Goal: Transaction & Acquisition: Purchase product/service

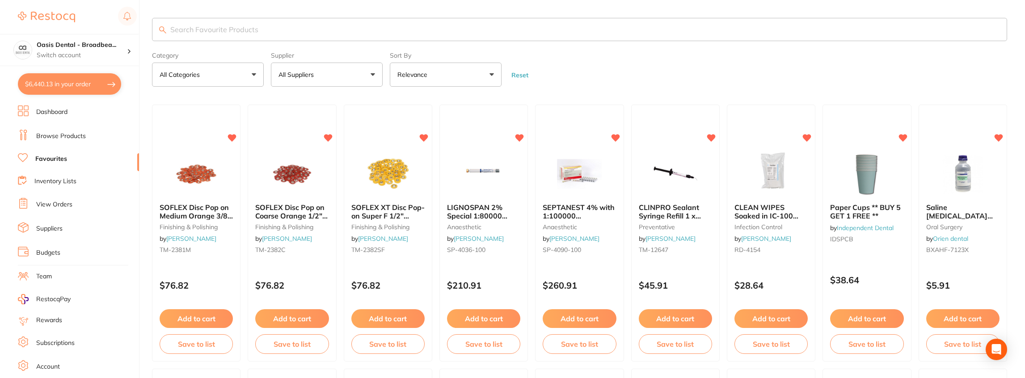
type input "7"
type input "5"
type input "2"
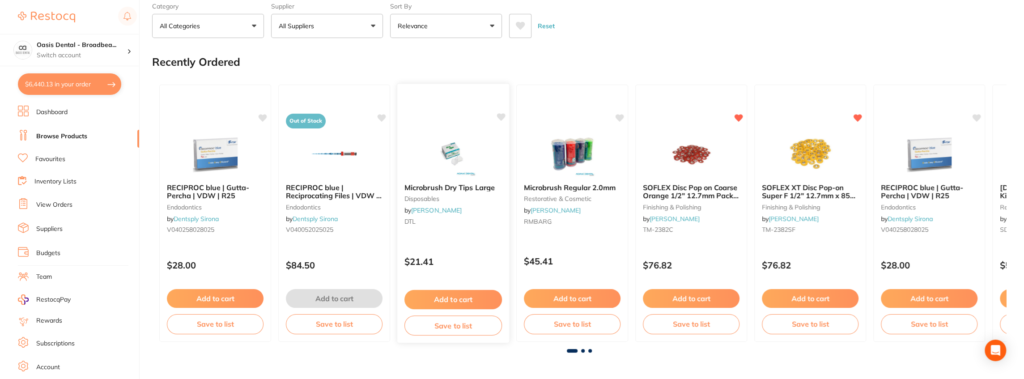
scroll to position [30, 0]
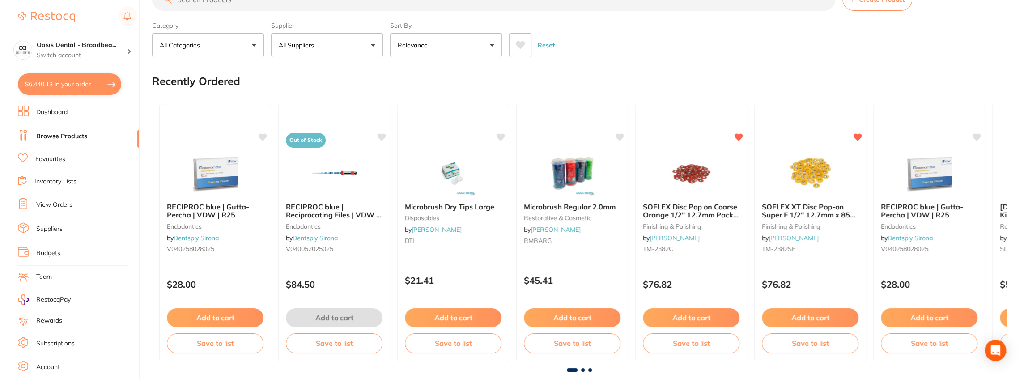
click at [62, 88] on button "$6,440.13 in your order" at bounding box center [69, 83] width 103 height 21
checkbox input "true"
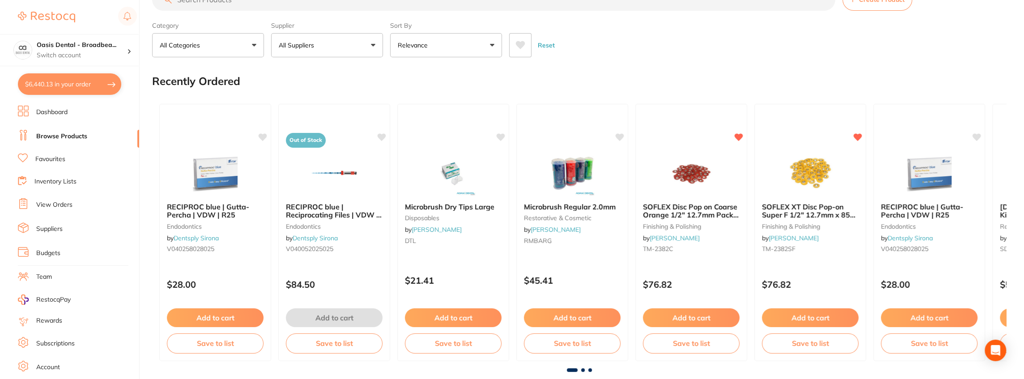
checkbox input "true"
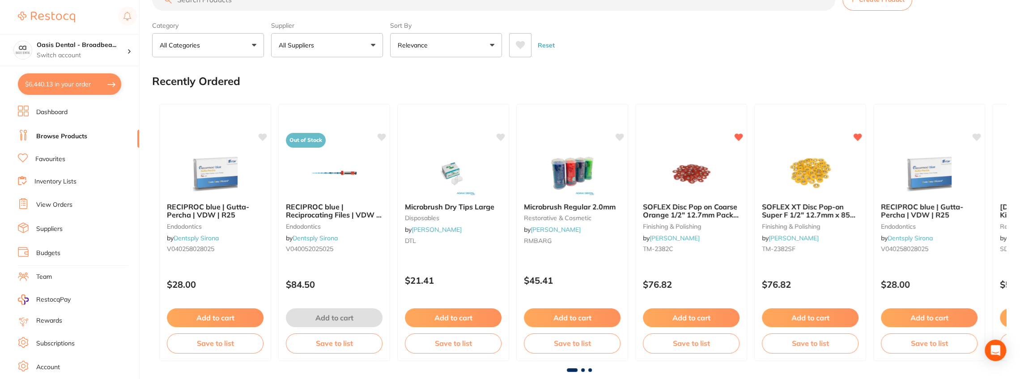
checkbox input "true"
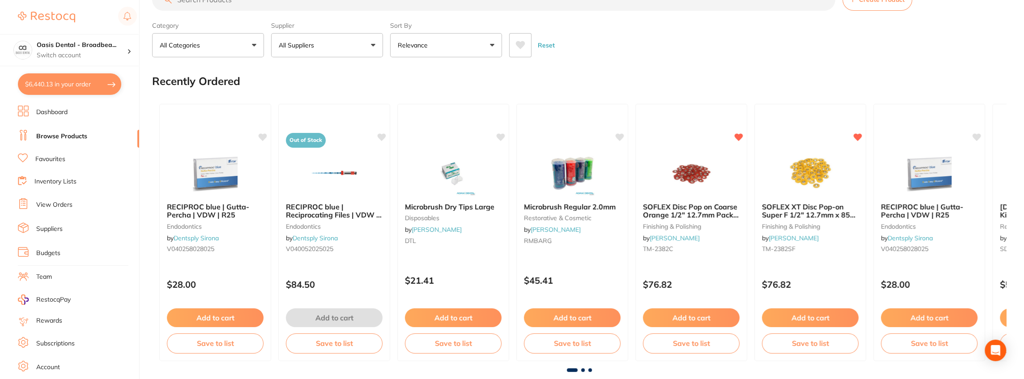
checkbox input "true"
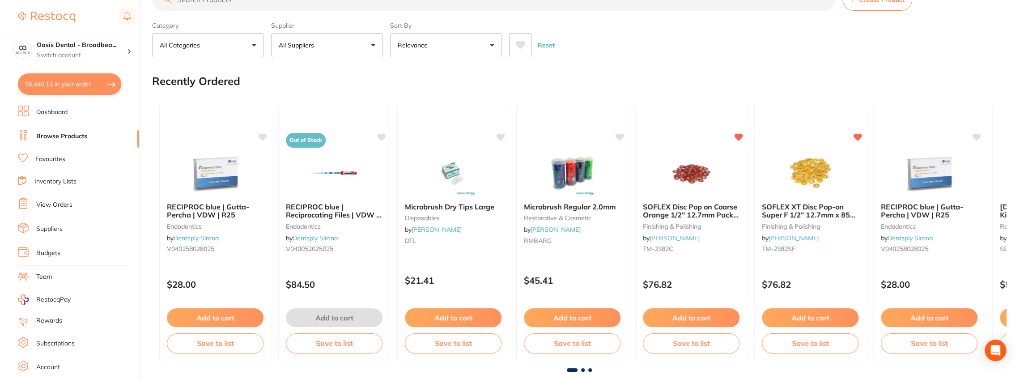
checkbox input "true"
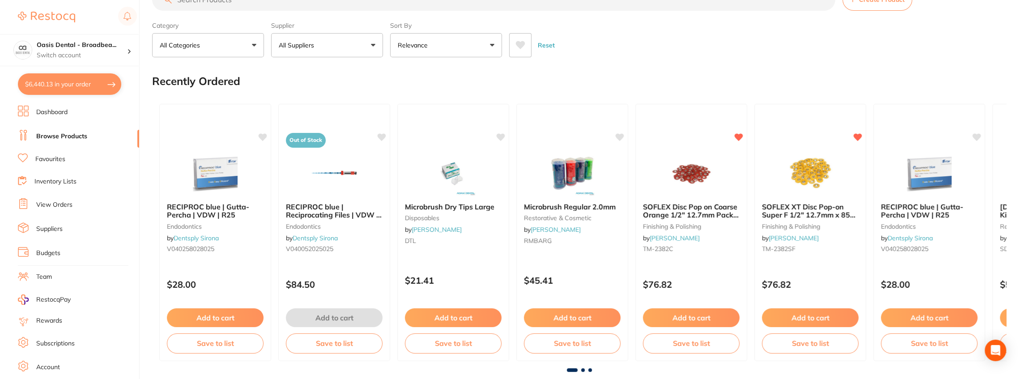
checkbox input "true"
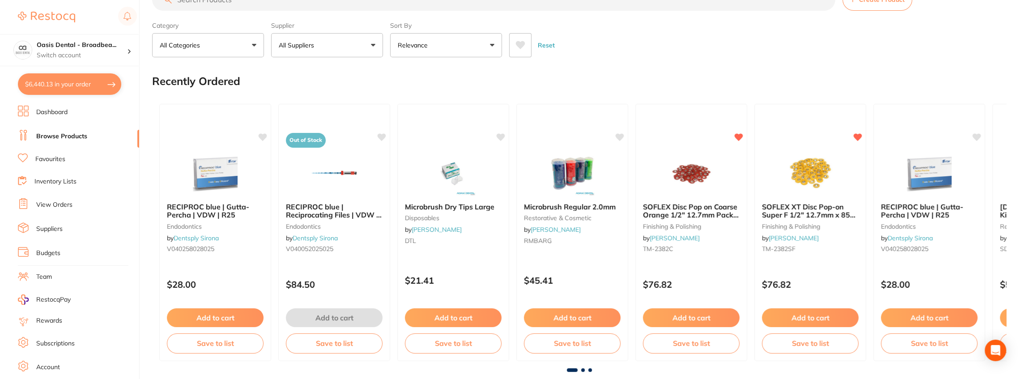
checkbox input "true"
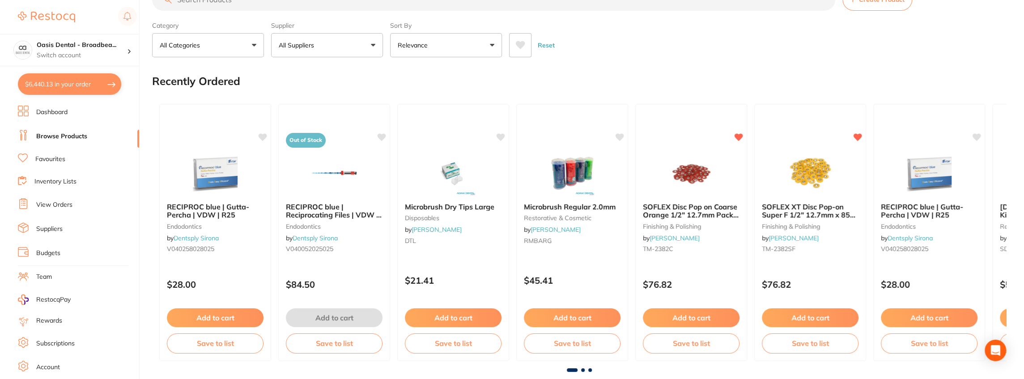
checkbox input "true"
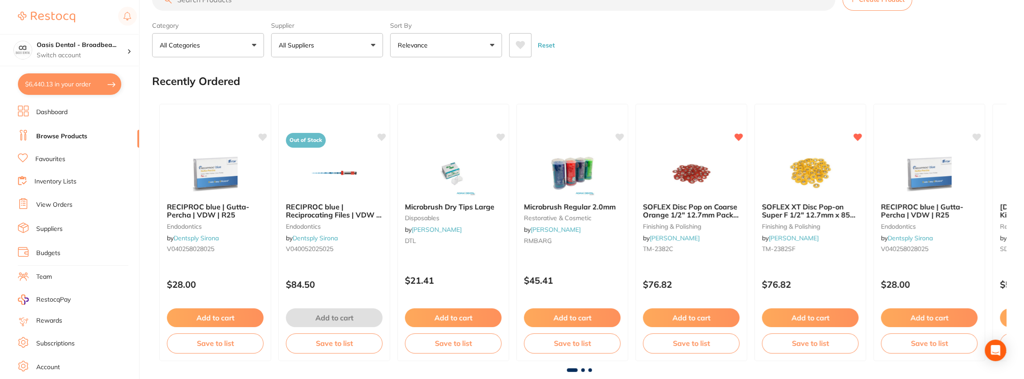
checkbox input "true"
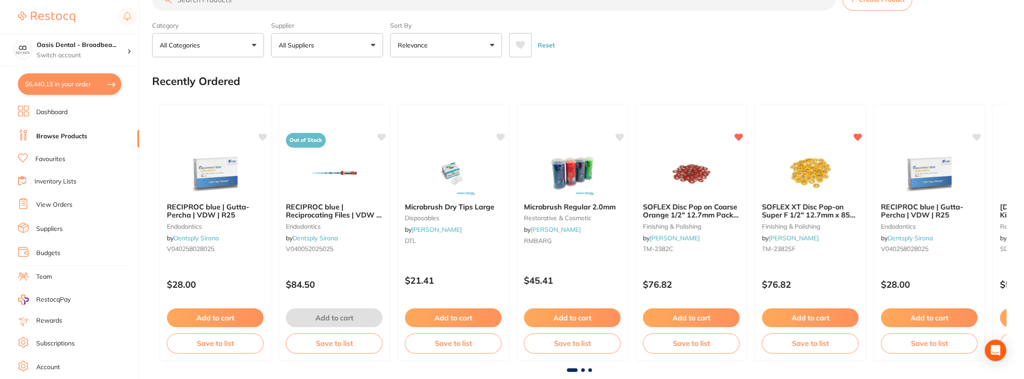
checkbox input "true"
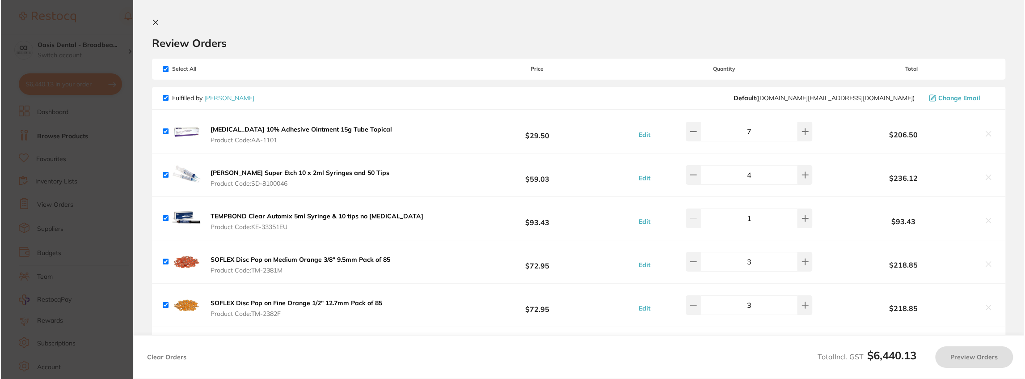
scroll to position [0, 0]
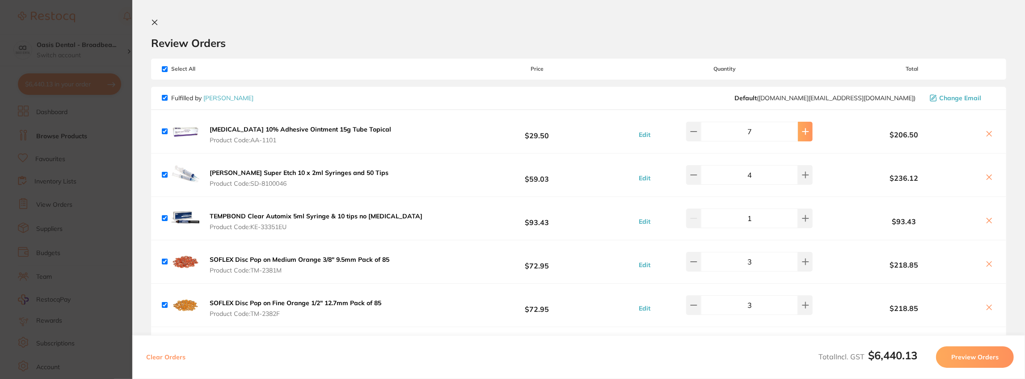
click at [798, 132] on button at bounding box center [805, 132] width 15 height 20
click at [698, 131] on icon at bounding box center [693, 131] width 7 height 7
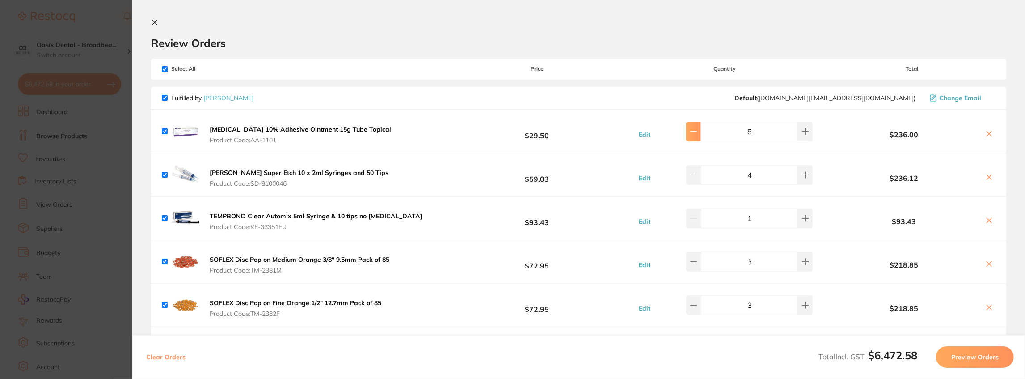
click at [698, 131] on icon at bounding box center [693, 131] width 7 height 7
type input "7"
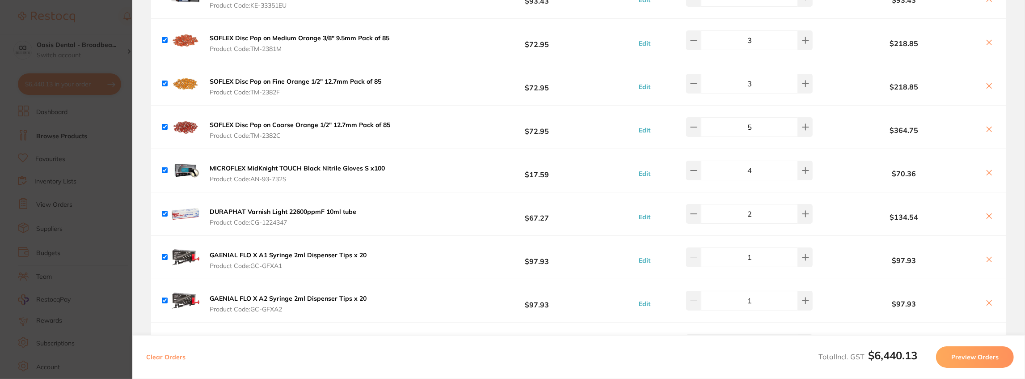
scroll to position [238, 0]
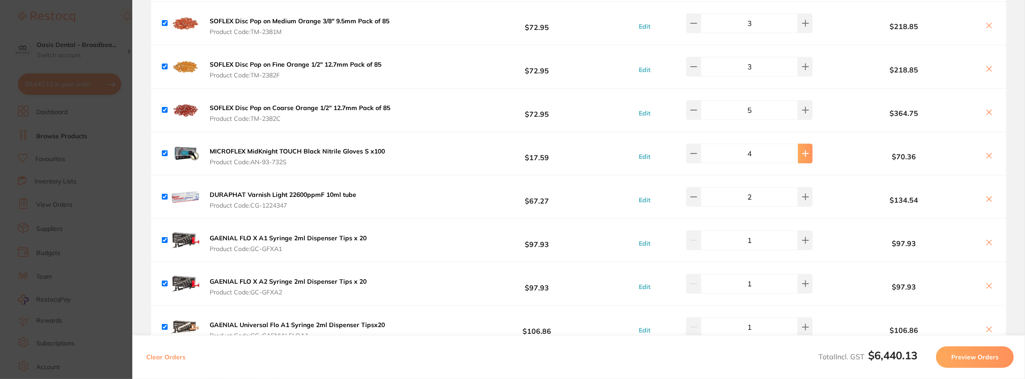
click at [805, 156] on button at bounding box center [805, 154] width 15 height 20
type input "5"
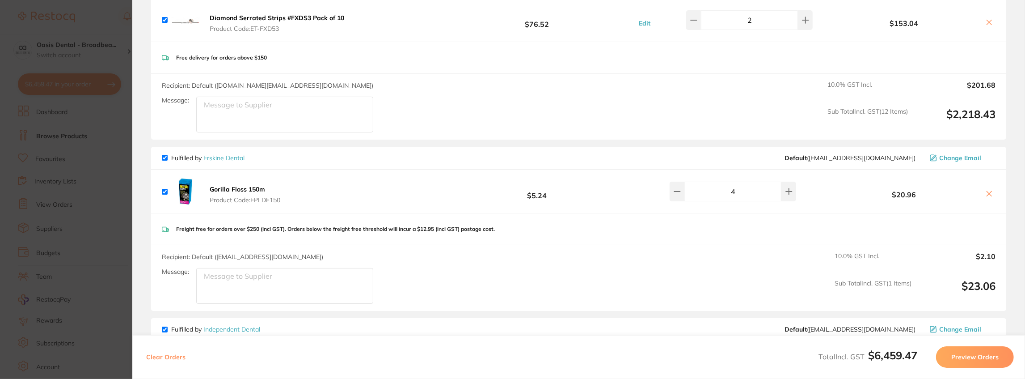
scroll to position [596, 0]
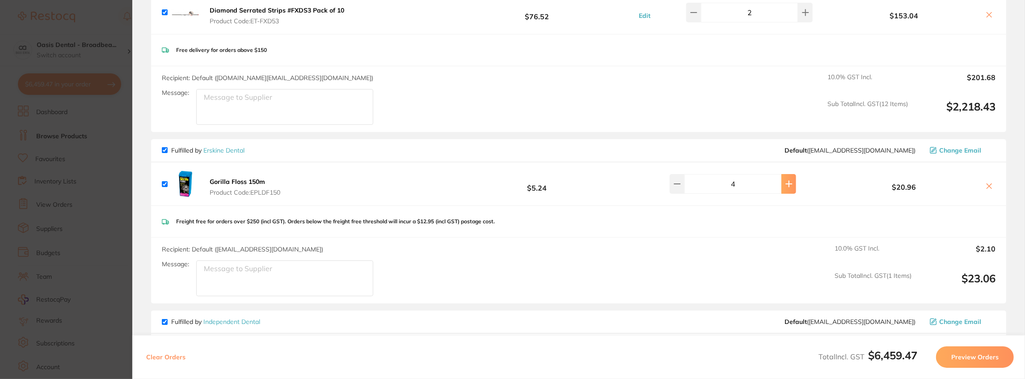
click at [784, 186] on button at bounding box center [789, 184] width 15 height 20
type input "5"
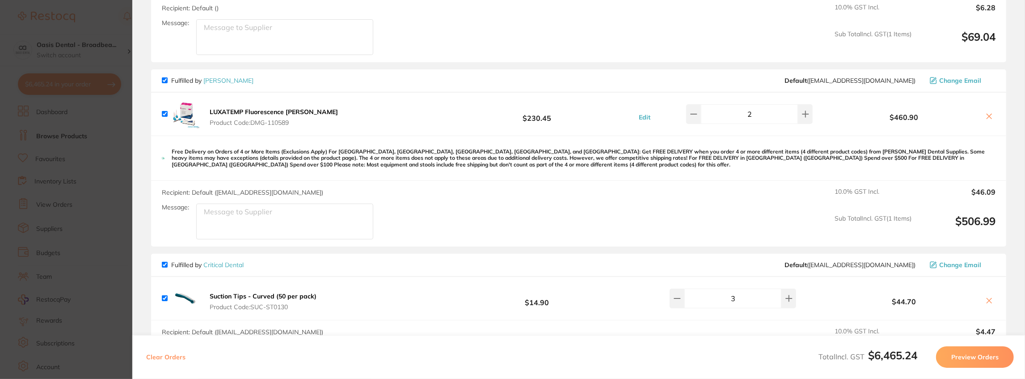
scroll to position [2504, 0]
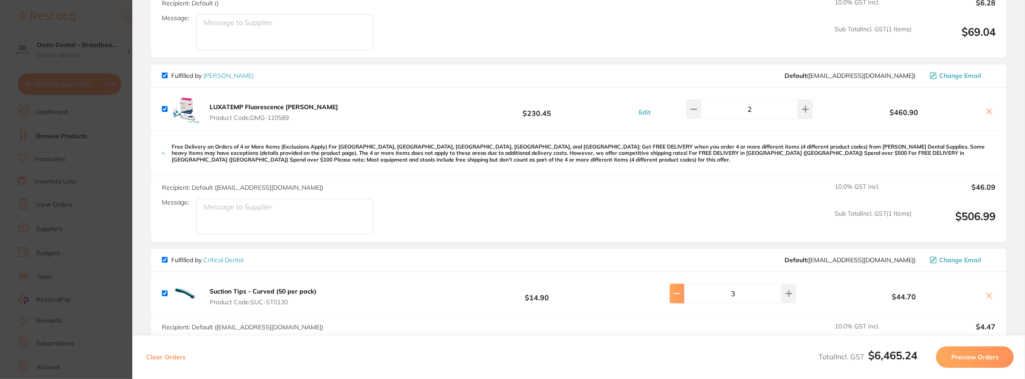
click at [681, 290] on icon at bounding box center [677, 293] width 7 height 7
type input "2"
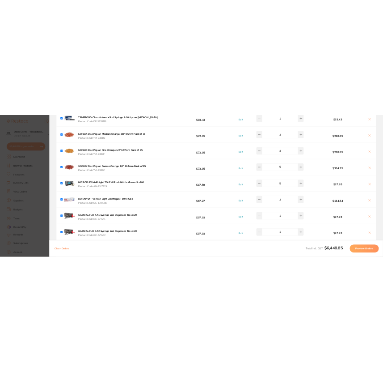
scroll to position [0, 0]
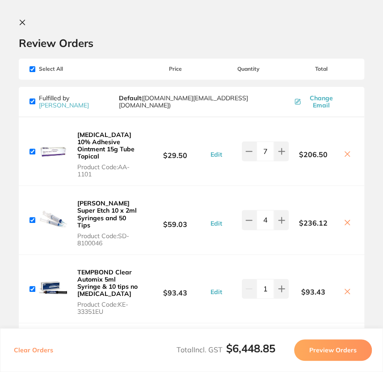
click at [24, 22] on icon at bounding box center [22, 22] width 7 height 7
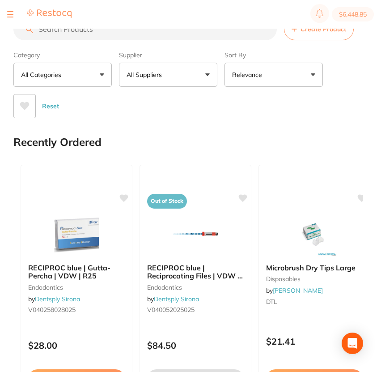
click at [102, 37] on input "search" at bounding box center [144, 29] width 263 height 22
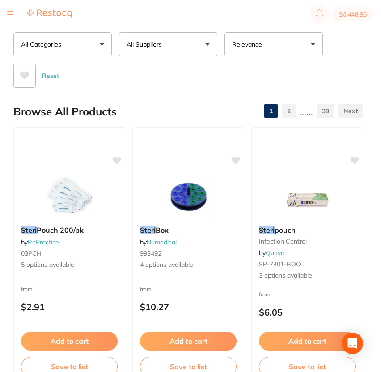
scroll to position [30, 0]
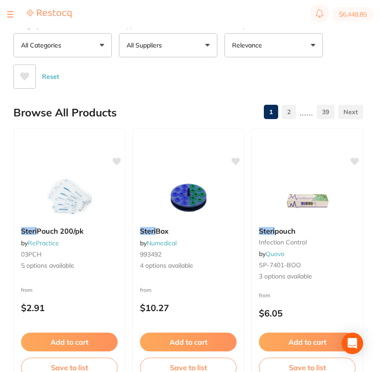
click at [208, 44] on button "All Suppliers" at bounding box center [168, 45] width 98 height 24
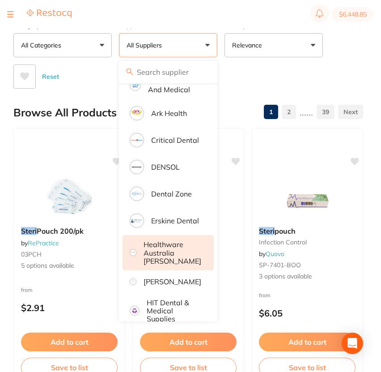
scroll to position [89, 0]
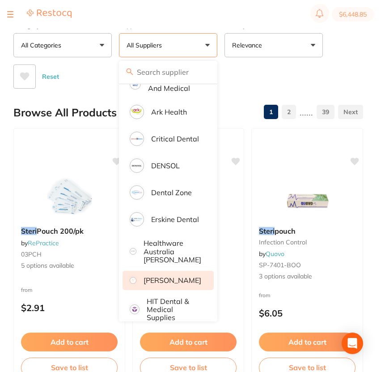
click at [189, 281] on p "[PERSON_NAME]" at bounding box center [173, 280] width 58 height 8
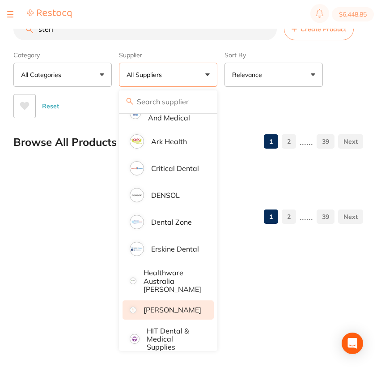
scroll to position [0, 0]
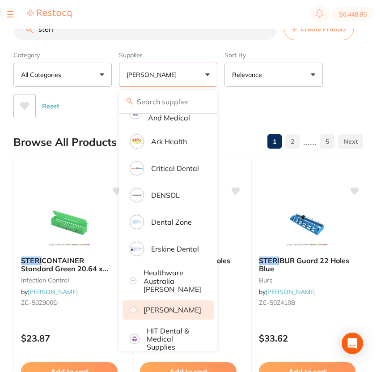
click at [82, 37] on input "steri" at bounding box center [144, 29] width 263 height 22
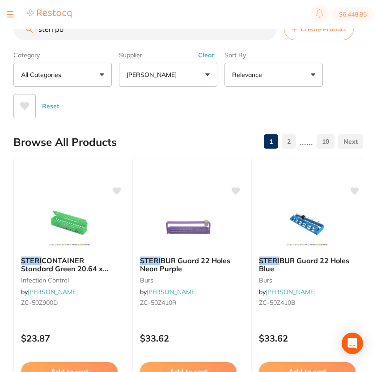
click at [101, 30] on input "steri po" at bounding box center [144, 29] width 263 height 22
type input "steri pouches"
click at [209, 72] on button "[PERSON_NAME]" at bounding box center [168, 75] width 98 height 24
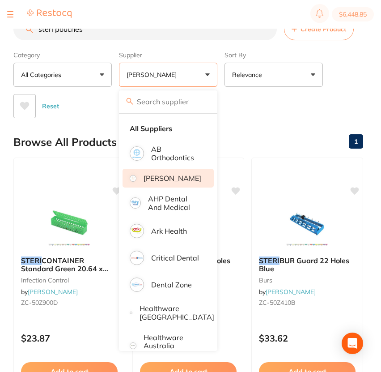
click at [191, 181] on p "[PERSON_NAME]" at bounding box center [173, 178] width 58 height 8
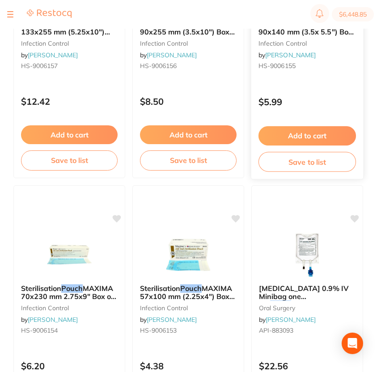
scroll to position [2087, 0]
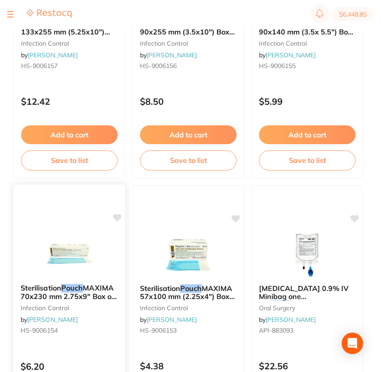
click at [115, 216] on icon at bounding box center [117, 218] width 8 height 8
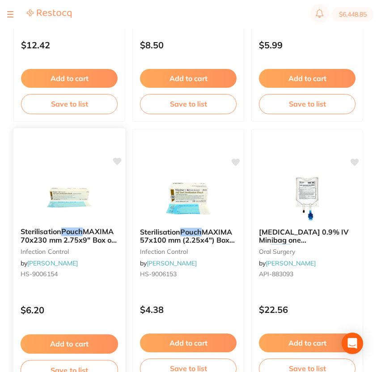
scroll to position [2203, 0]
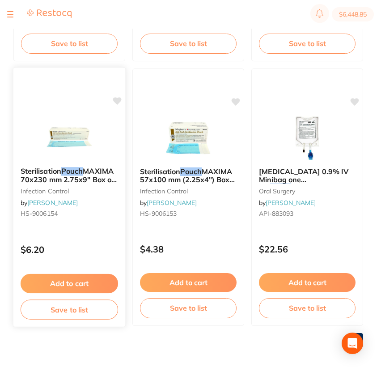
click at [68, 285] on button "Add to cart" at bounding box center [69, 283] width 97 height 19
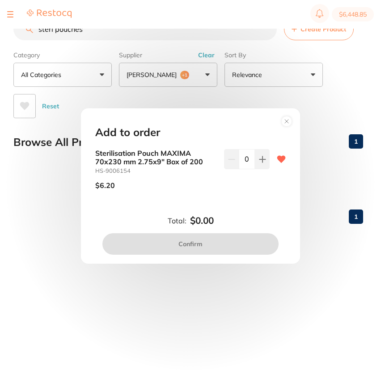
scroll to position [0, 0]
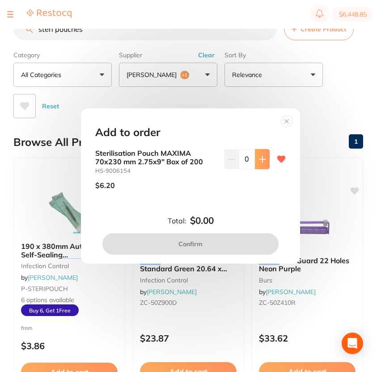
click at [259, 162] on icon at bounding box center [262, 159] width 7 height 7
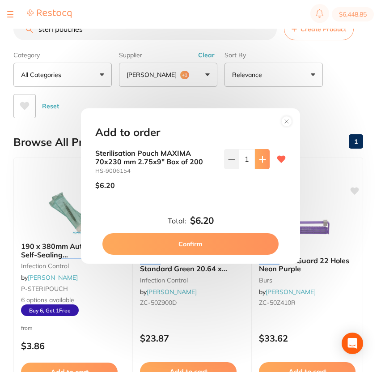
click at [259, 162] on icon at bounding box center [262, 159] width 7 height 7
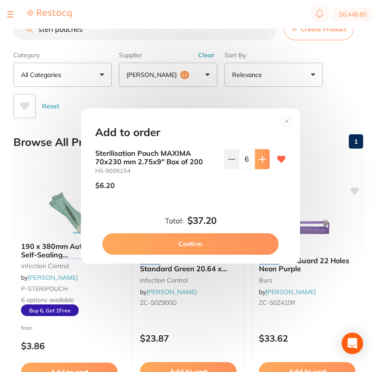
click at [259, 162] on icon at bounding box center [262, 159] width 7 height 7
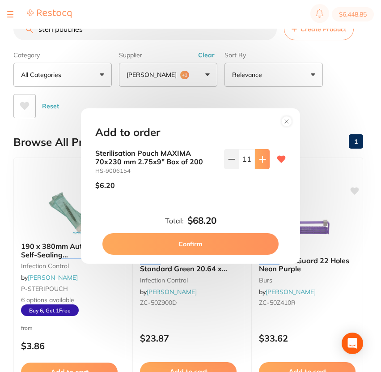
click at [259, 162] on icon at bounding box center [262, 159] width 7 height 7
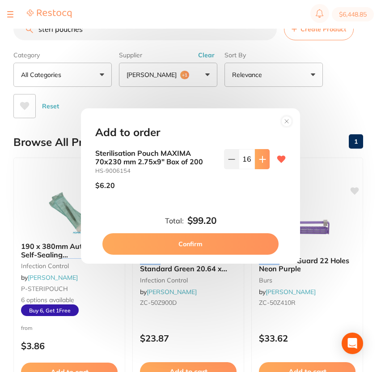
click at [259, 162] on icon at bounding box center [262, 159] width 7 height 7
type input "20"
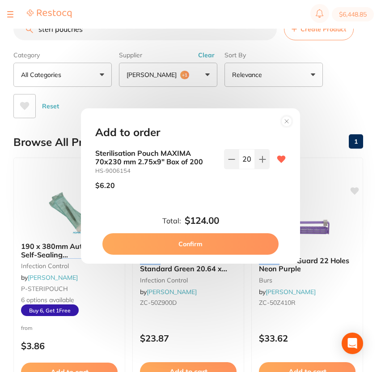
click at [189, 240] on button "Confirm" at bounding box center [190, 243] width 176 height 21
checkbox input "false"
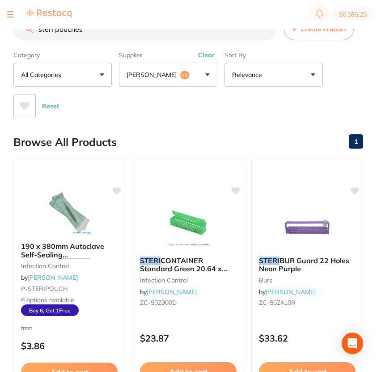
click at [105, 36] on input "steri pouches" at bounding box center [144, 29] width 263 height 22
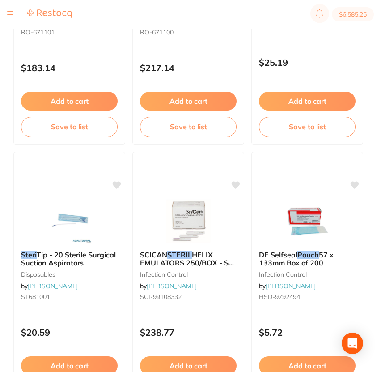
scroll to position [1073, 0]
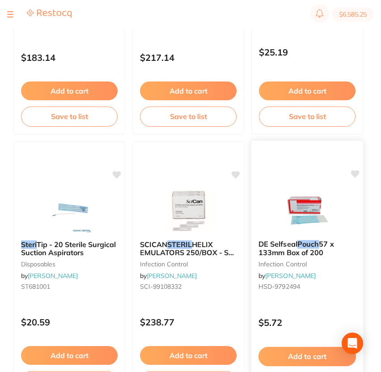
click at [352, 172] on icon at bounding box center [355, 174] width 8 height 8
click at [284, 244] on span "DE Selfseal" at bounding box center [278, 244] width 38 height 9
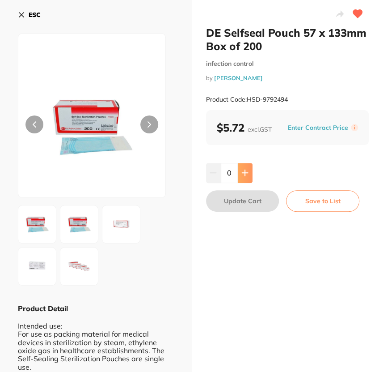
click at [240, 170] on button at bounding box center [245, 173] width 15 height 20
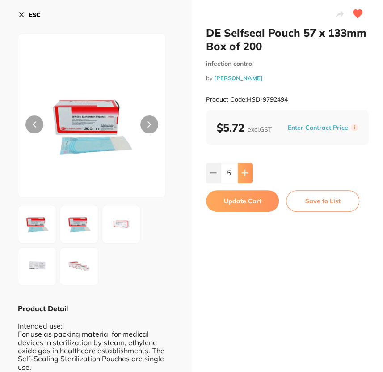
click at [240, 170] on button at bounding box center [245, 173] width 15 height 20
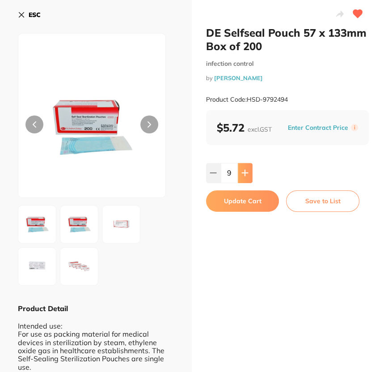
type input "10"
click at [259, 199] on button "Update Cart" at bounding box center [242, 200] width 73 height 21
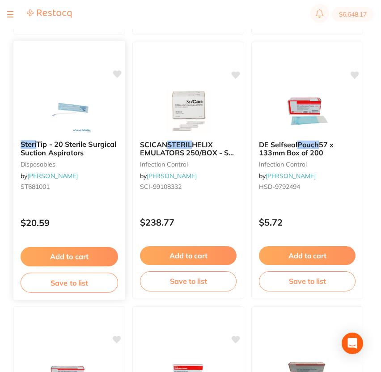
scroll to position [1163, 0]
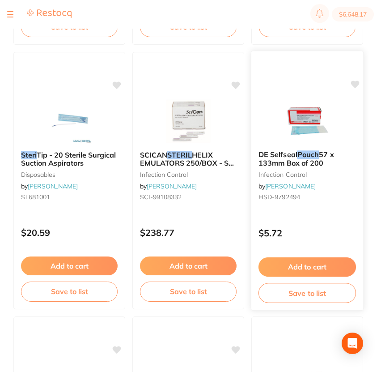
click at [356, 83] on icon at bounding box center [355, 84] width 8 height 8
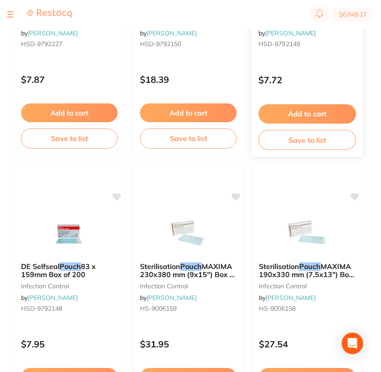
scroll to position [1699, 0]
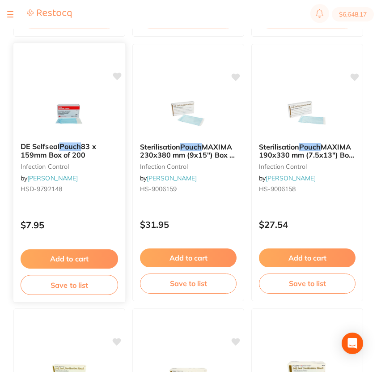
click at [90, 256] on button "Add to cart" at bounding box center [69, 258] width 97 height 19
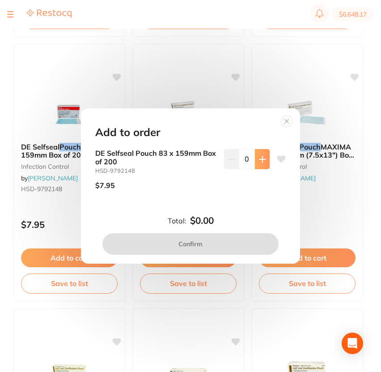
click at [255, 164] on button at bounding box center [262, 159] width 15 height 20
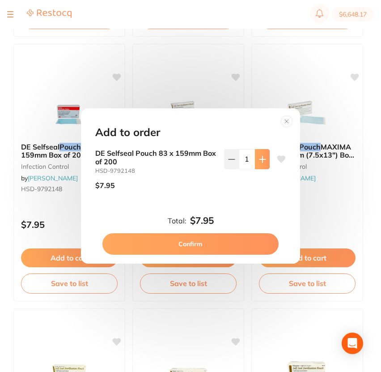
click at [255, 164] on button at bounding box center [262, 159] width 15 height 20
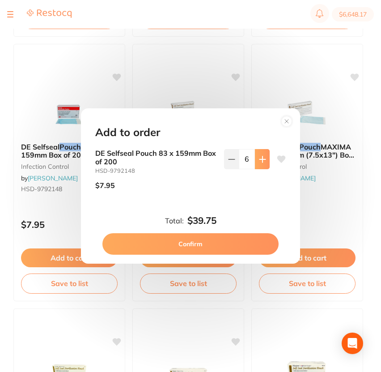
click at [255, 164] on button at bounding box center [262, 159] width 15 height 20
type input "10"
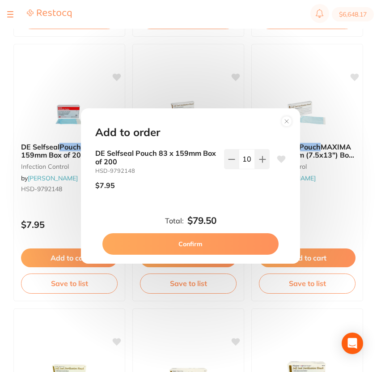
click at [227, 245] on button "Confirm" at bounding box center [190, 243] width 176 height 21
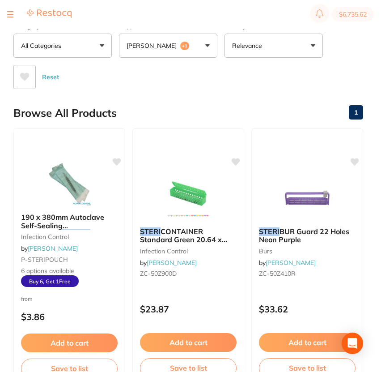
scroll to position [30, 0]
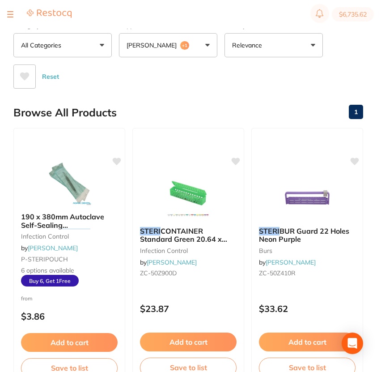
click at [13, 16] on div at bounding box center [39, 14] width 64 height 11
click at [38, 12] on img at bounding box center [49, 13] width 45 height 9
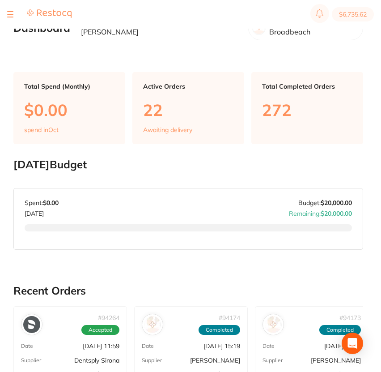
click at [12, 13] on div at bounding box center [10, 14] width 6 height 11
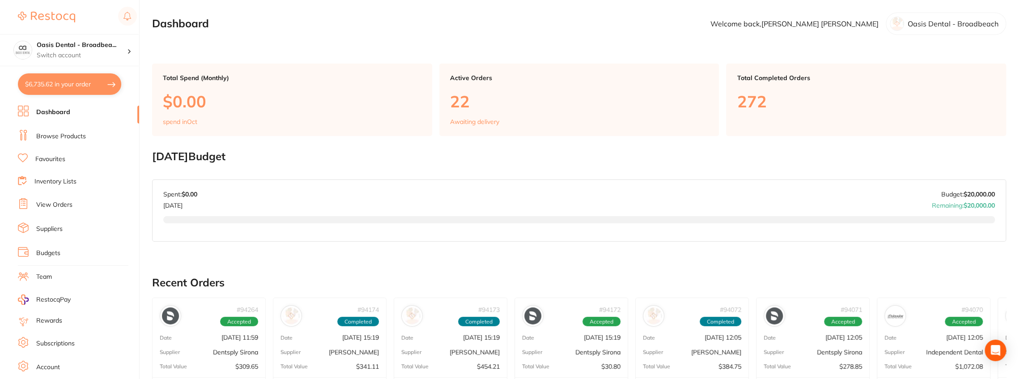
click at [67, 87] on button "$6,735.62 in your order" at bounding box center [69, 83] width 103 height 21
checkbox input "true"
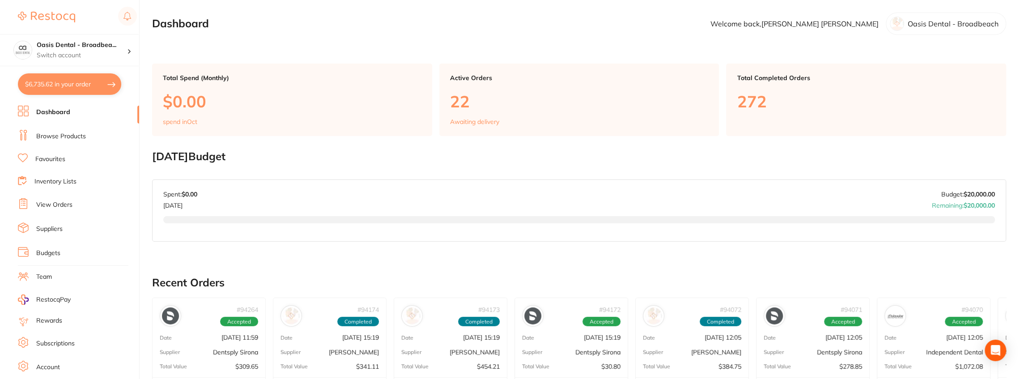
checkbox input "true"
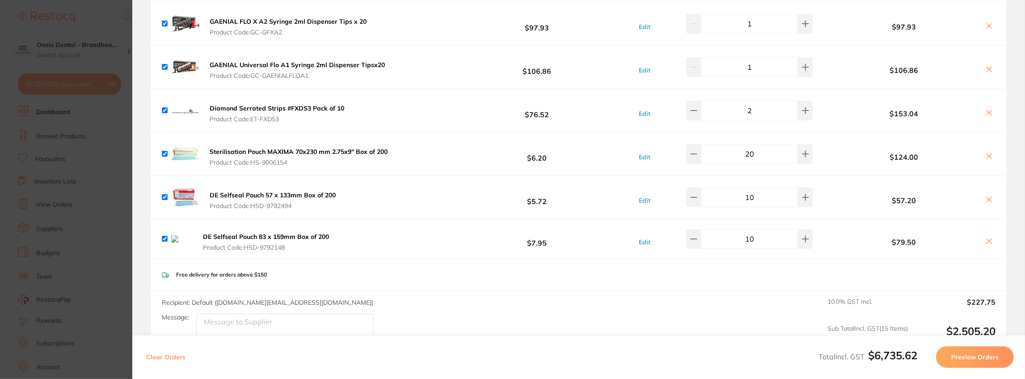
scroll to position [477, 0]
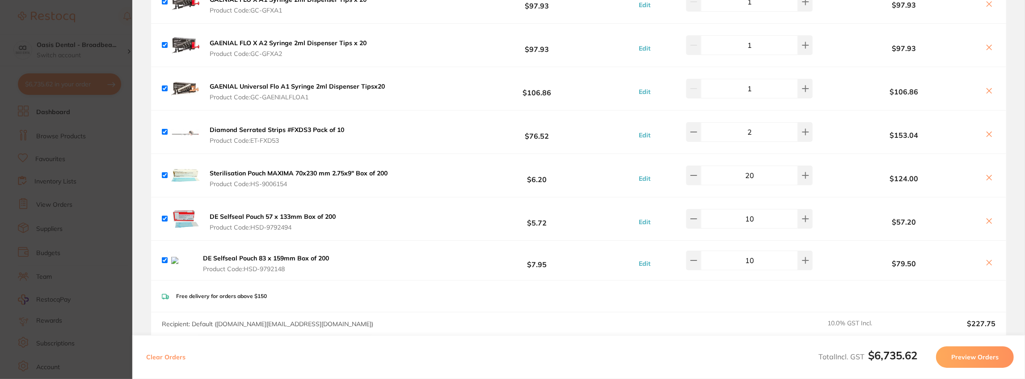
click at [164, 216] on input "checkbox" at bounding box center [165, 219] width 6 height 6
checkbox input "false"
click at [165, 260] on input "checkbox" at bounding box center [165, 260] width 6 height 6
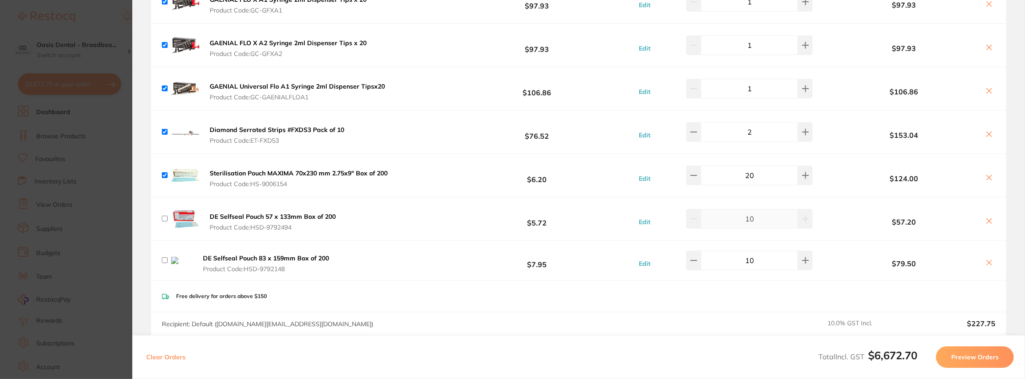
checkbox input "false"
click at [987, 219] on icon at bounding box center [989, 221] width 5 height 5
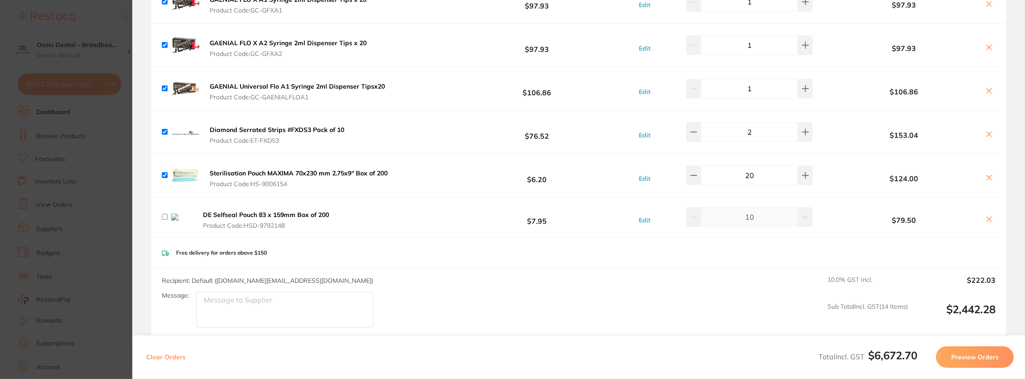
click at [990, 217] on icon at bounding box center [989, 219] width 7 height 7
checkbox input "true"
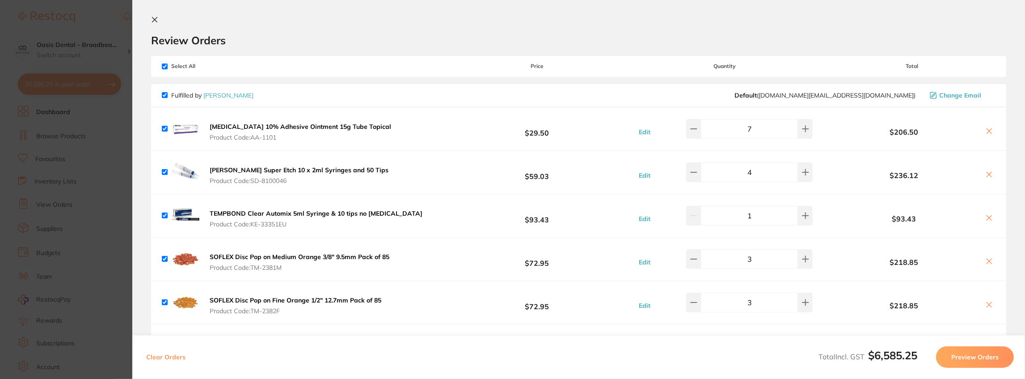
scroll to position [0, 0]
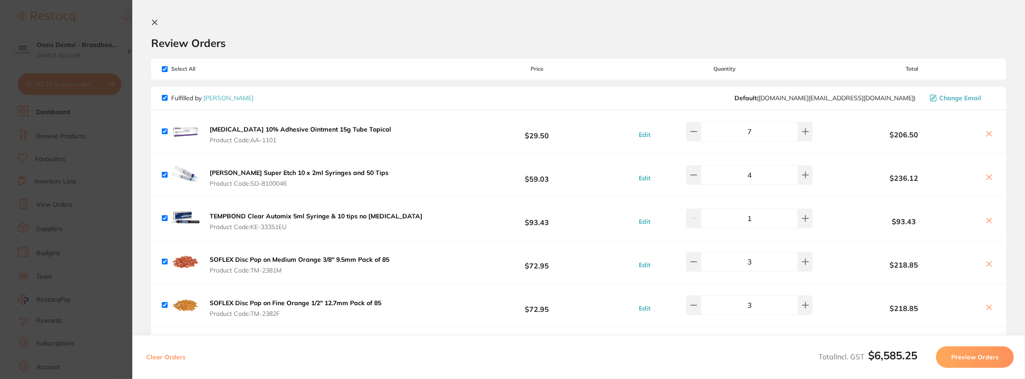
click at [151, 20] on icon at bounding box center [154, 22] width 7 height 7
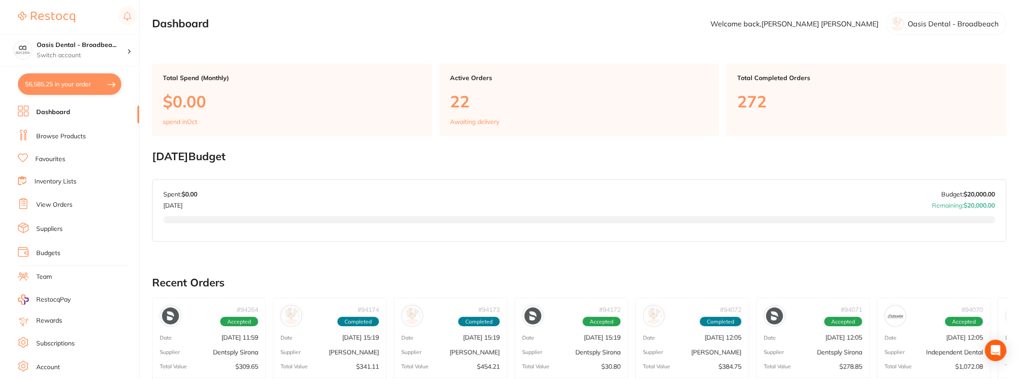
click at [67, 137] on link "Browse Products" at bounding box center [61, 136] width 50 height 9
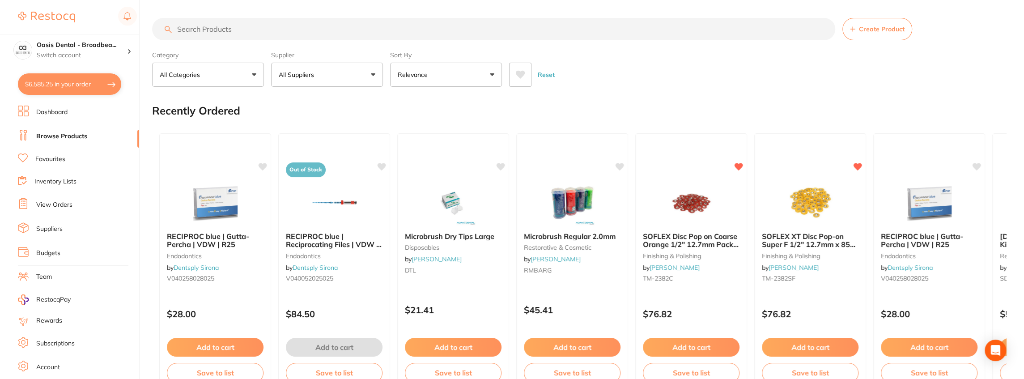
click at [216, 27] on input "search" at bounding box center [493, 29] width 683 height 22
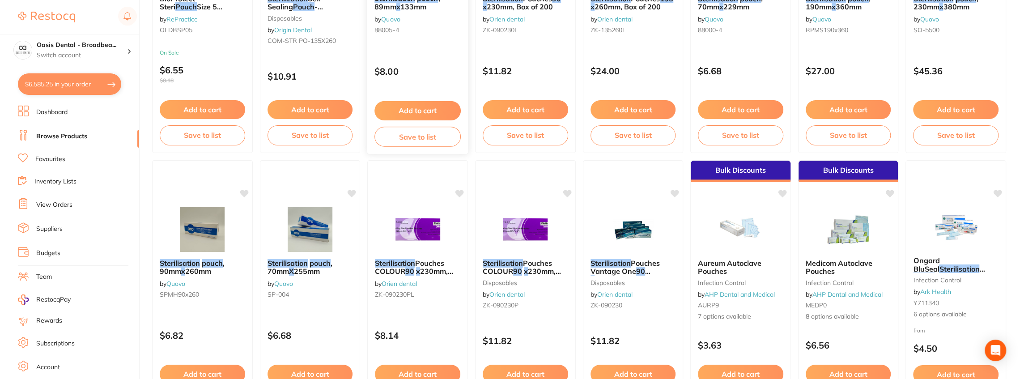
scroll to position [507, 0]
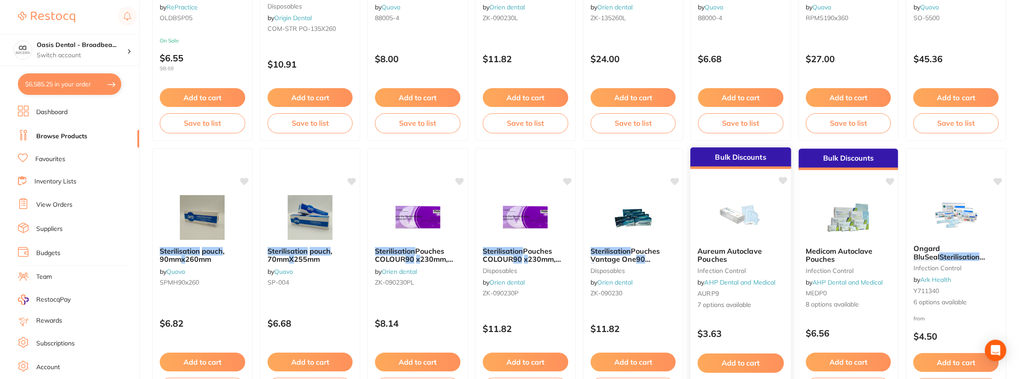
type input "sterilization pouch 90 x 135"
click at [724, 259] on span "Aureum Autoclave Pouches" at bounding box center [729, 254] width 64 height 17
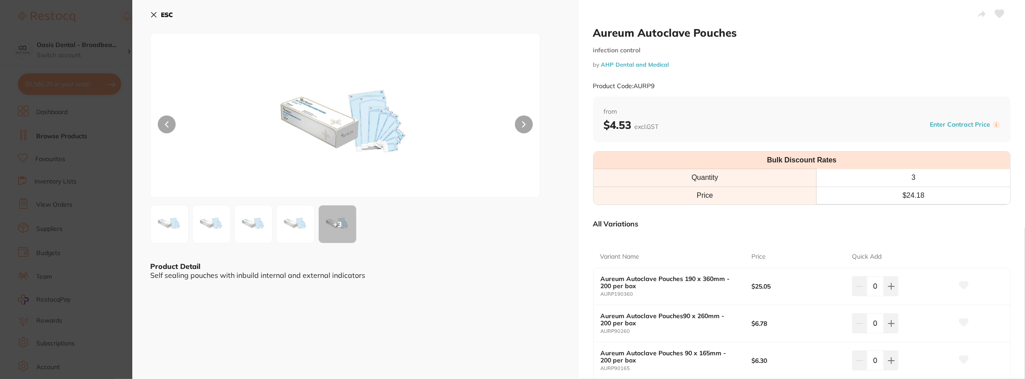
click at [151, 13] on icon at bounding box center [153, 14] width 7 height 7
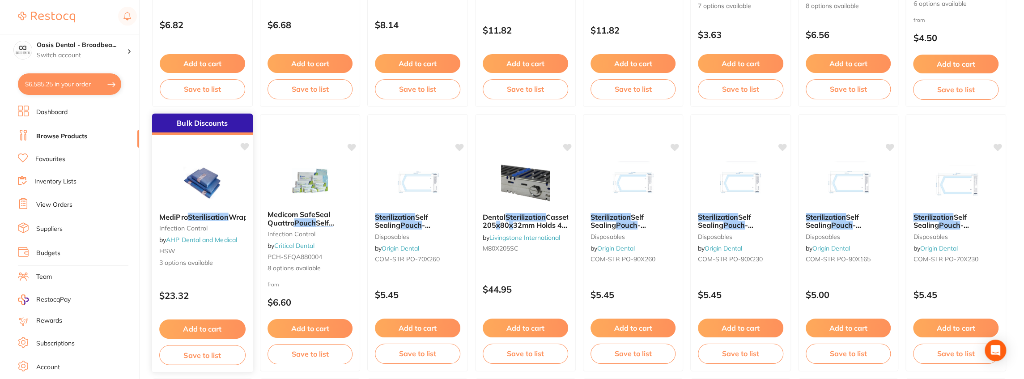
scroll to position [834, 0]
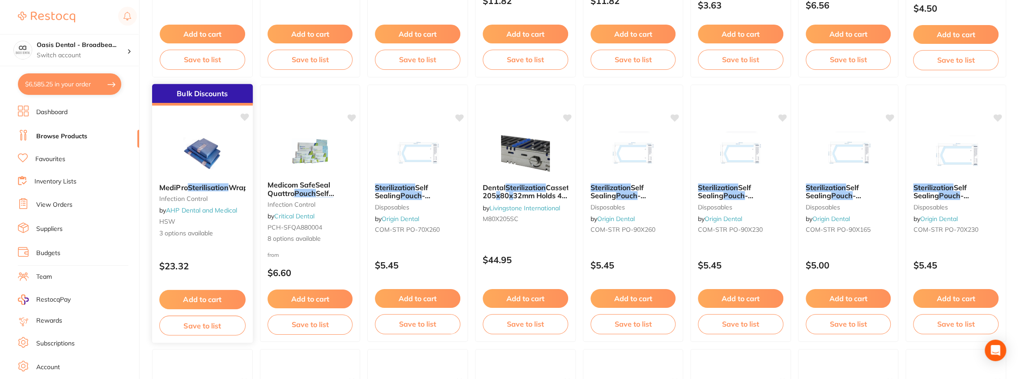
click at [197, 301] on button "Add to cart" at bounding box center [202, 299] width 86 height 19
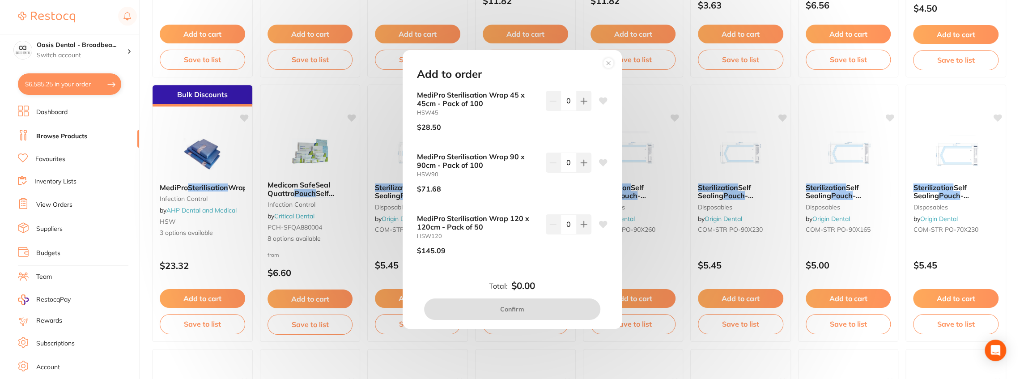
click at [606, 61] on circle at bounding box center [608, 63] width 10 height 10
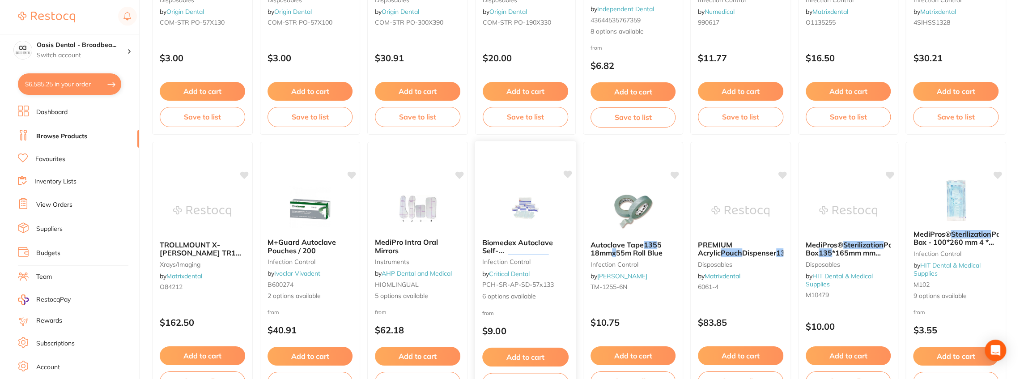
scroll to position [1189, 0]
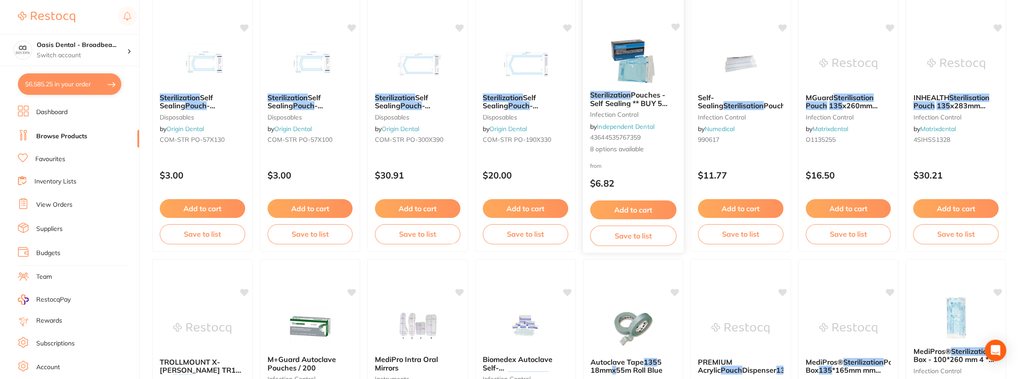
click at [632, 49] on img at bounding box center [632, 60] width 59 height 45
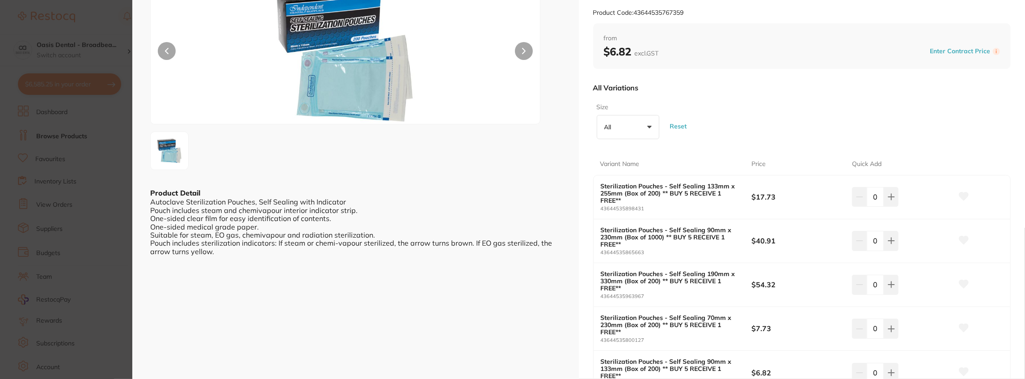
scroll to position [89, 0]
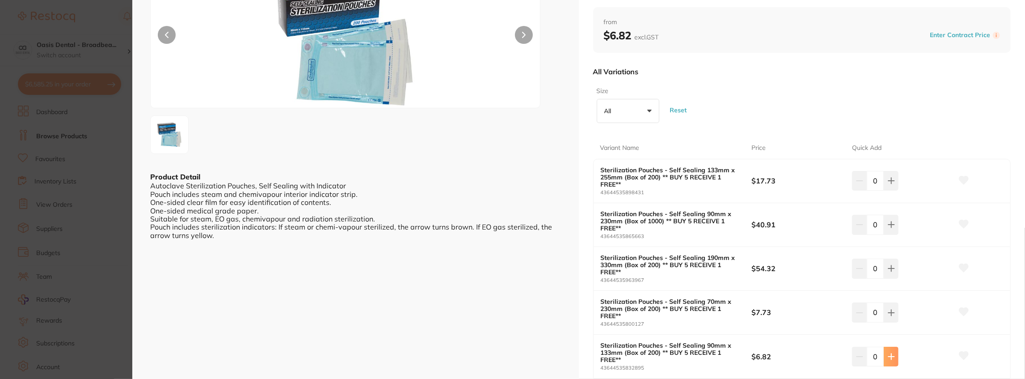
click at [886, 354] on button at bounding box center [891, 357] width 15 height 20
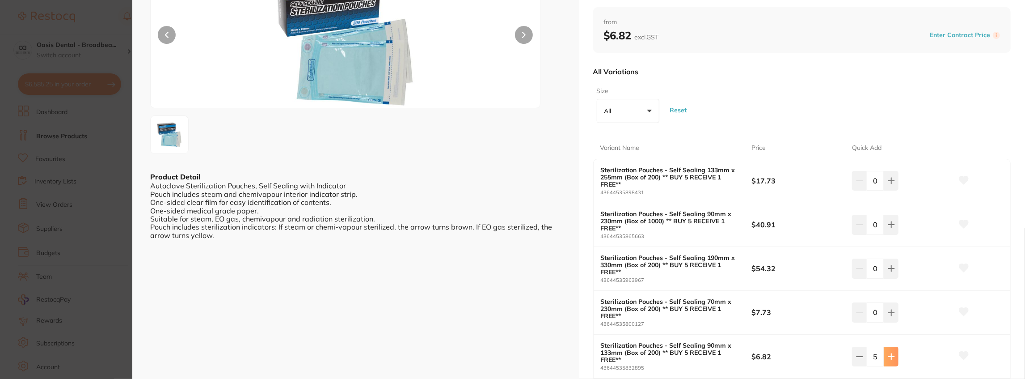
click at [886, 354] on button at bounding box center [891, 357] width 15 height 20
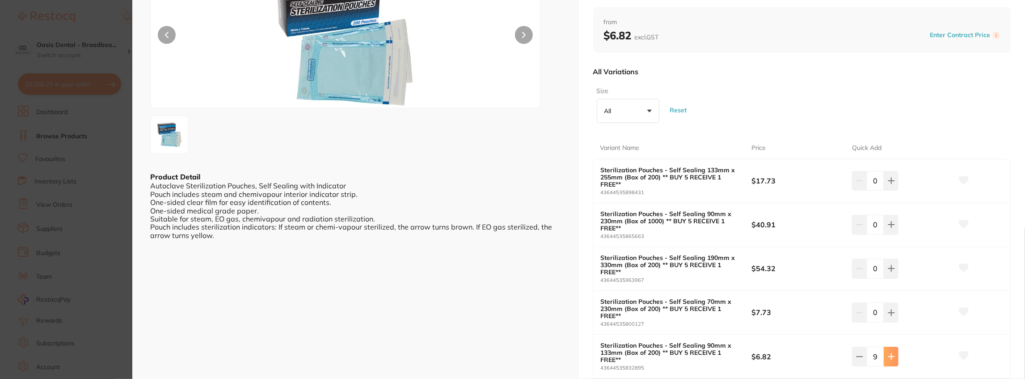
type input "10"
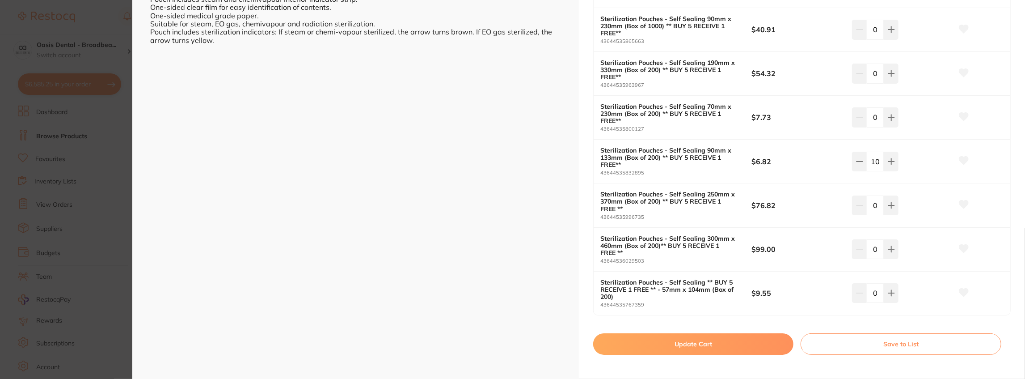
scroll to position [290, 0]
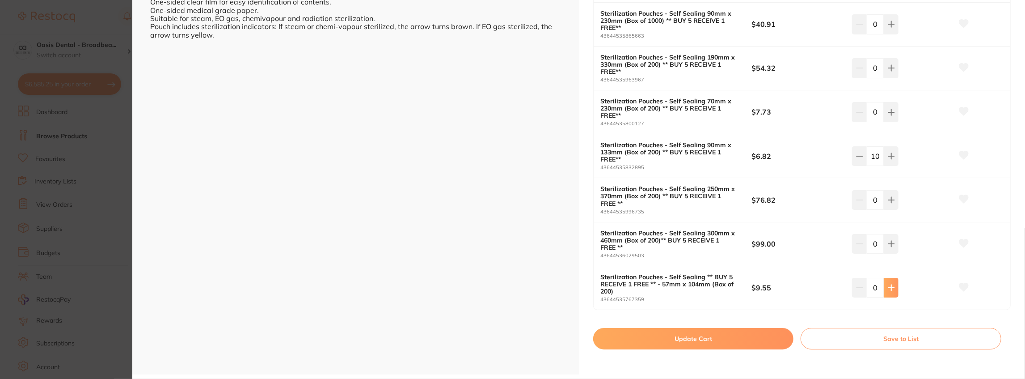
click at [885, 285] on button at bounding box center [891, 288] width 15 height 20
click at [886, 285] on button at bounding box center [891, 288] width 15 height 20
click at [885, 286] on button at bounding box center [891, 288] width 15 height 20
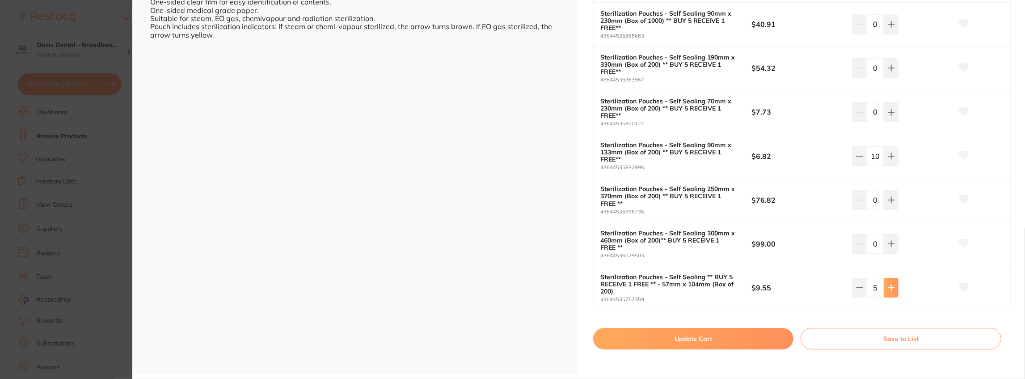
click at [885, 286] on button at bounding box center [891, 288] width 15 height 20
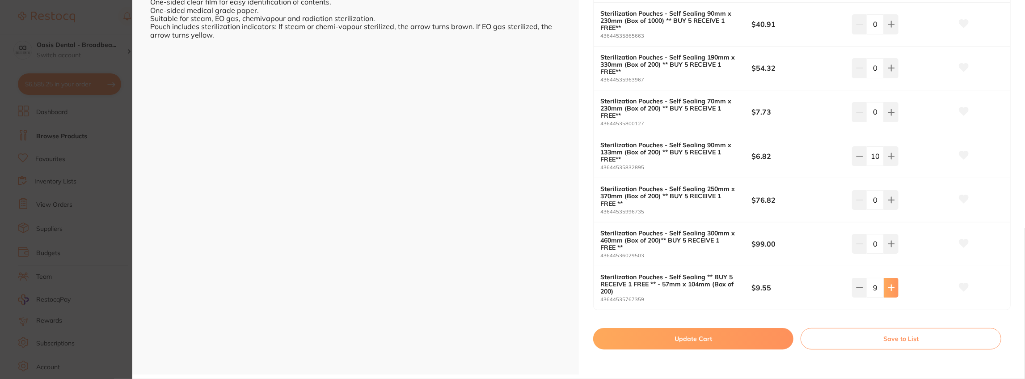
type input "10"
click at [966, 284] on icon at bounding box center [964, 287] width 9 height 8
click at [966, 153] on icon at bounding box center [964, 155] width 9 height 8
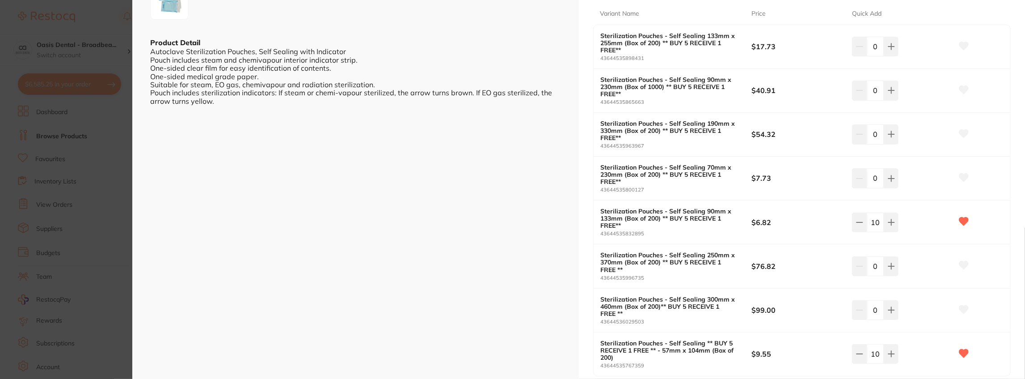
scroll to position [200, 0]
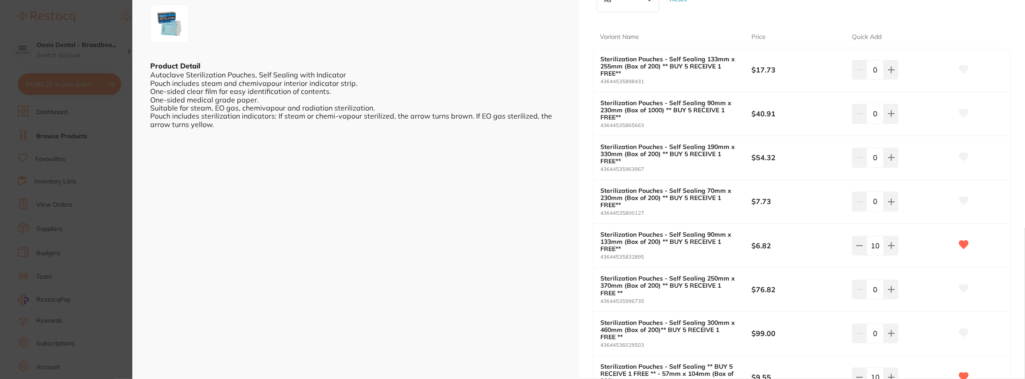
click at [966, 198] on icon at bounding box center [964, 201] width 9 height 8
click at [888, 198] on icon at bounding box center [891, 201] width 7 height 7
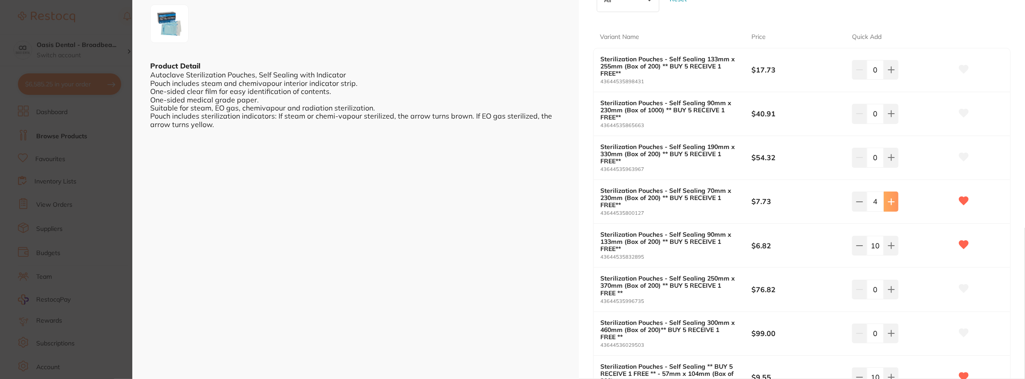
click at [888, 198] on icon at bounding box center [891, 201] width 7 height 7
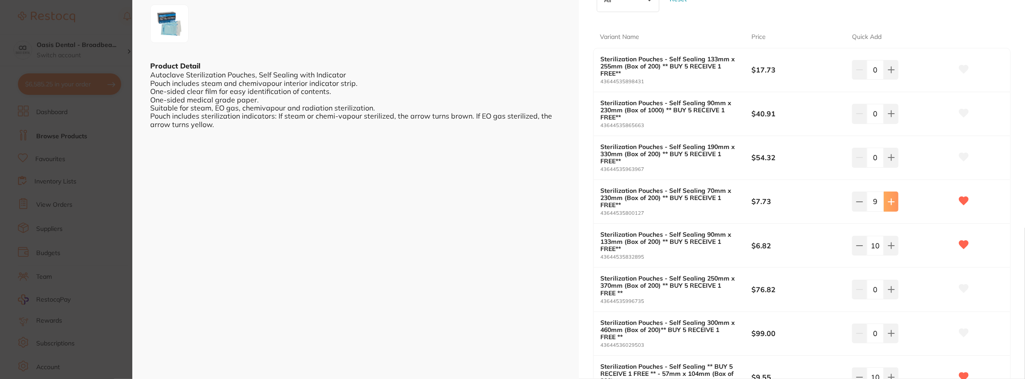
click at [888, 198] on icon at bounding box center [891, 201] width 7 height 7
type input "10"
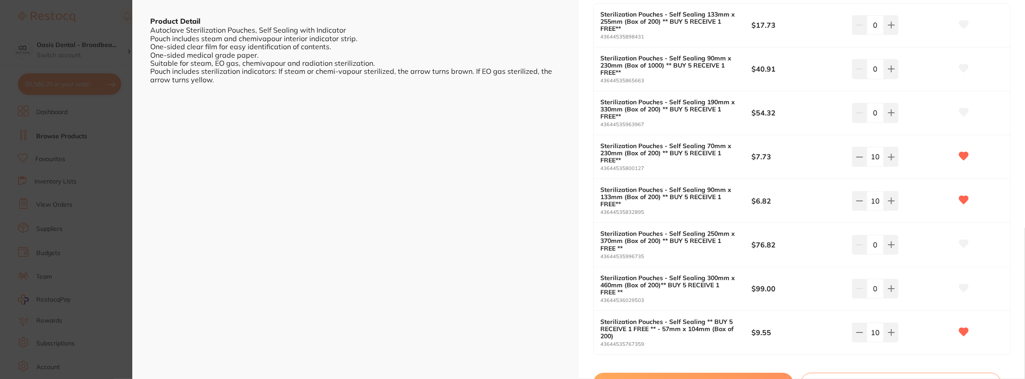
scroll to position [290, 0]
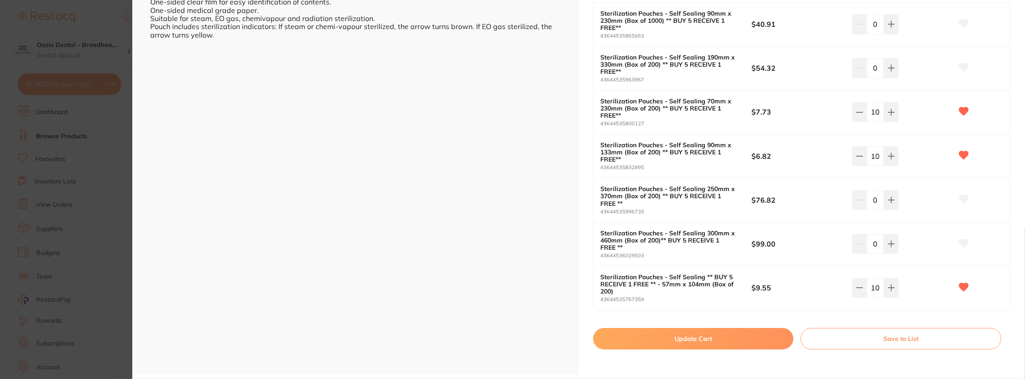
click at [704, 337] on button "Update Cart" at bounding box center [693, 338] width 201 height 21
checkbox input "false"
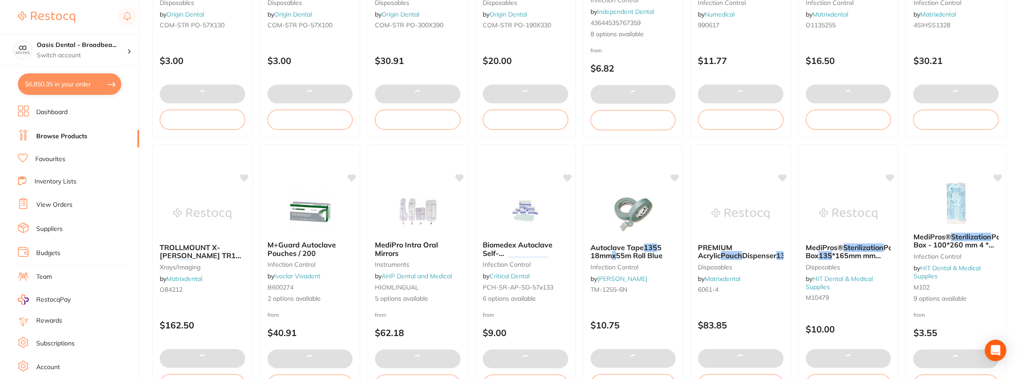
scroll to position [1308, 0]
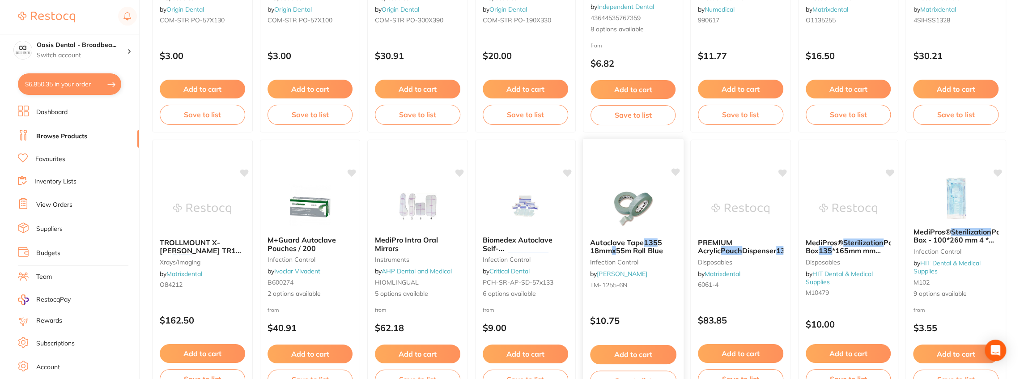
click at [677, 171] on icon at bounding box center [675, 172] width 8 height 8
click at [674, 169] on icon at bounding box center [675, 172] width 8 height 8
click at [646, 355] on button "Add to cart" at bounding box center [633, 354] width 86 height 19
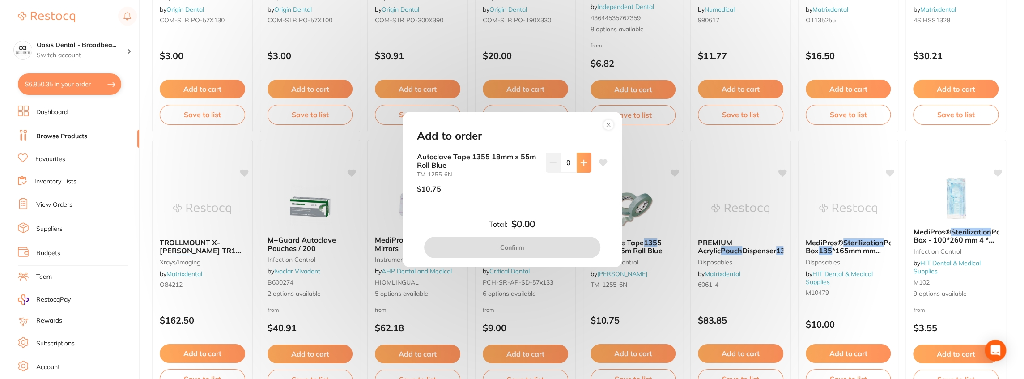
click at [583, 166] on icon at bounding box center [583, 162] width 7 height 7
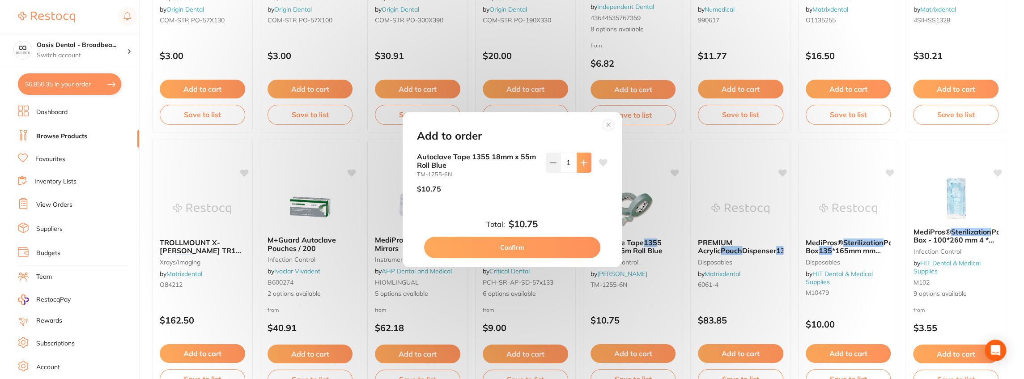
click at [583, 166] on icon at bounding box center [583, 162] width 7 height 7
type input "2"
click at [560, 249] on button "Confirm" at bounding box center [512, 247] width 176 height 21
checkbox input "false"
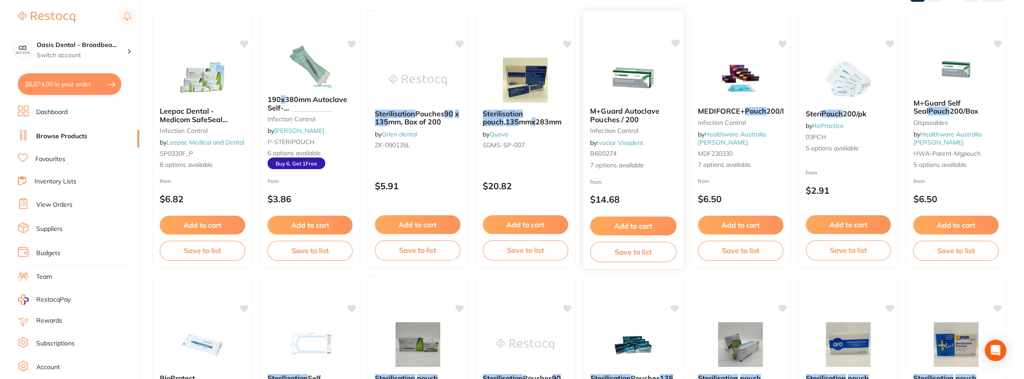
scroll to position [0, 0]
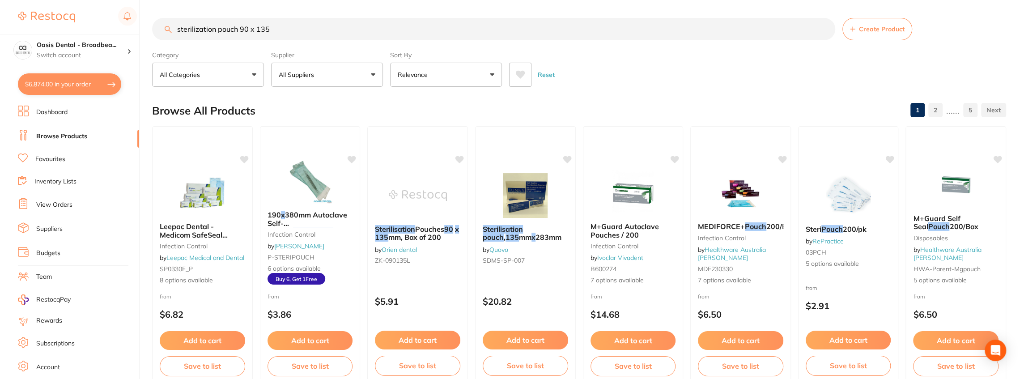
drag, startPoint x: 448, startPoint y: 28, endPoint x: 155, endPoint y: 60, distance: 294.3
click at [155, 60] on section "sterilization pouch 90 x 135 Create Product Category All Categories All Categor…" at bounding box center [579, 52] width 854 height 69
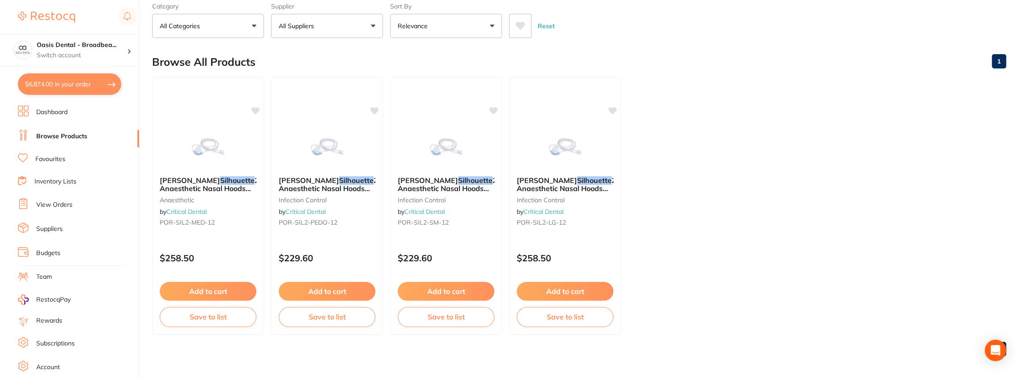
scroll to position [50, 0]
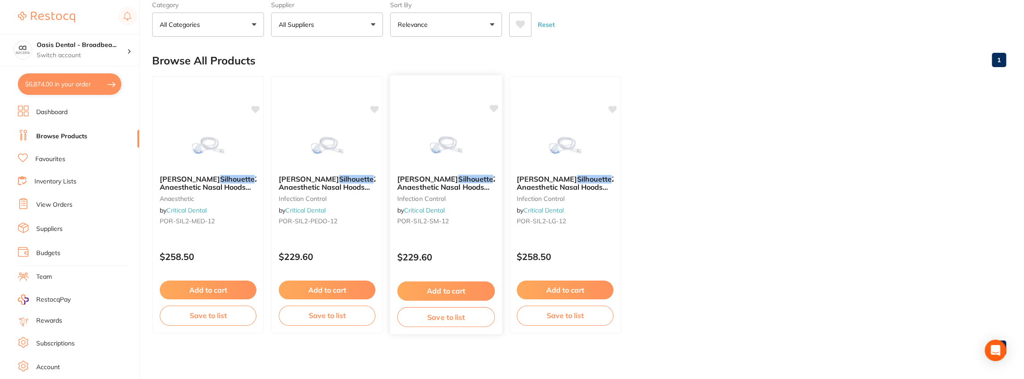
click at [458, 179] on em "Silhouette" at bounding box center [475, 178] width 35 height 9
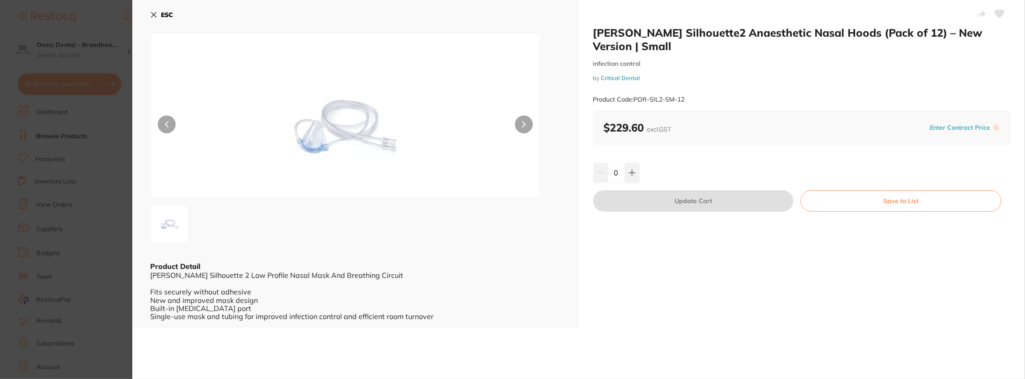
click at [153, 14] on icon at bounding box center [154, 15] width 5 height 5
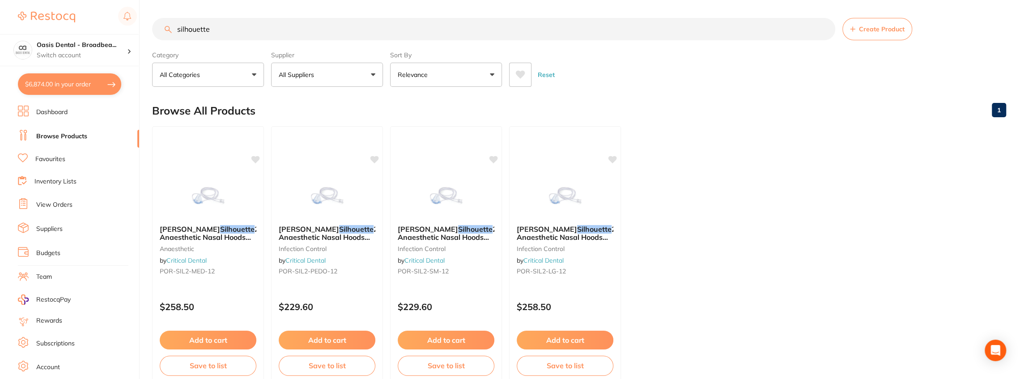
click at [239, 26] on input "silhouette" at bounding box center [493, 29] width 683 height 22
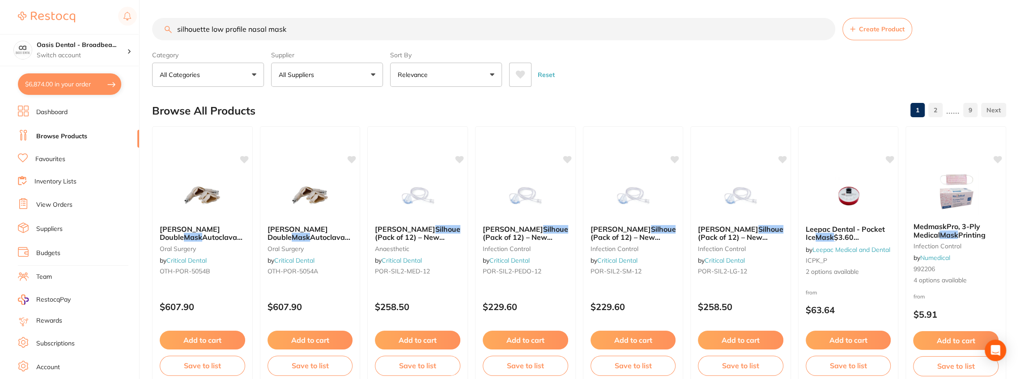
drag, startPoint x: 356, startPoint y: 26, endPoint x: 139, endPoint y: 21, distance: 217.4
click at [139, 21] on div "$6,874.00 Oasis Dental - Broadbea... Switch account Oasis Dental - Broadbeach $…" at bounding box center [512, 189] width 1024 height 379
paste input "BioClear A103 (small incisor universal)"
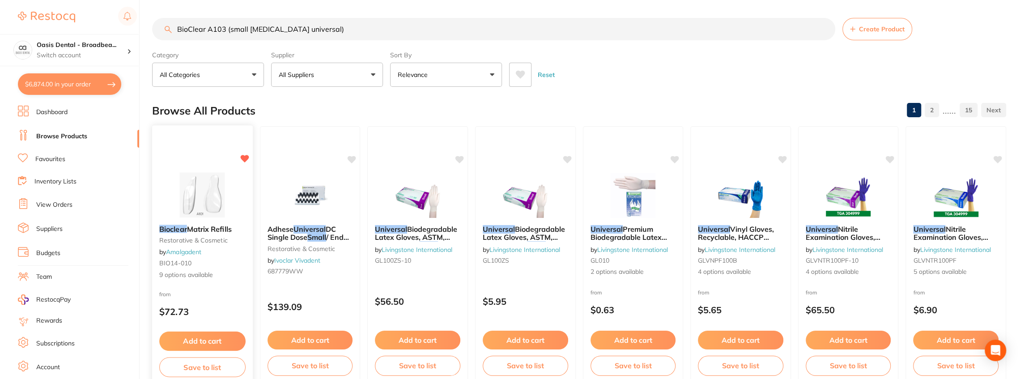
click at [217, 230] on span "Matrix Refills" at bounding box center [209, 228] width 45 height 9
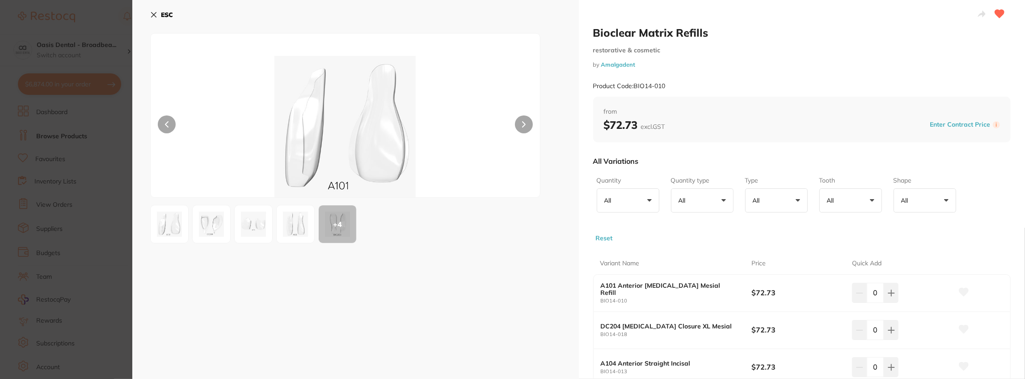
click at [288, 223] on img at bounding box center [296, 224] width 32 height 32
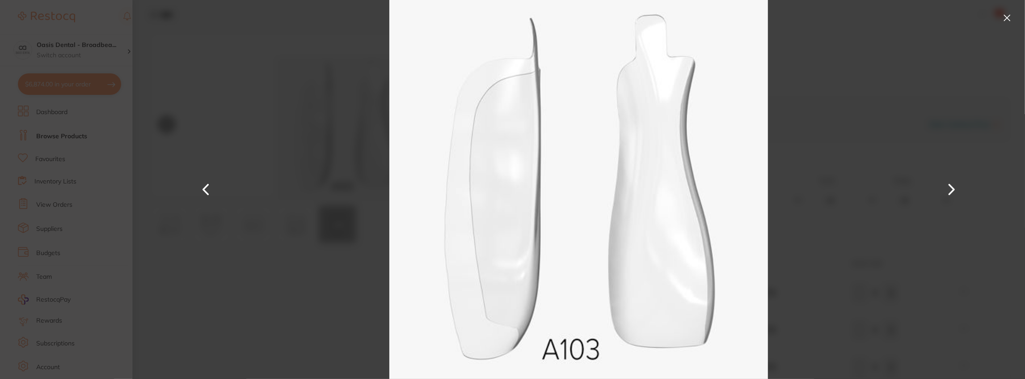
click at [1006, 19] on button at bounding box center [1007, 18] width 14 height 14
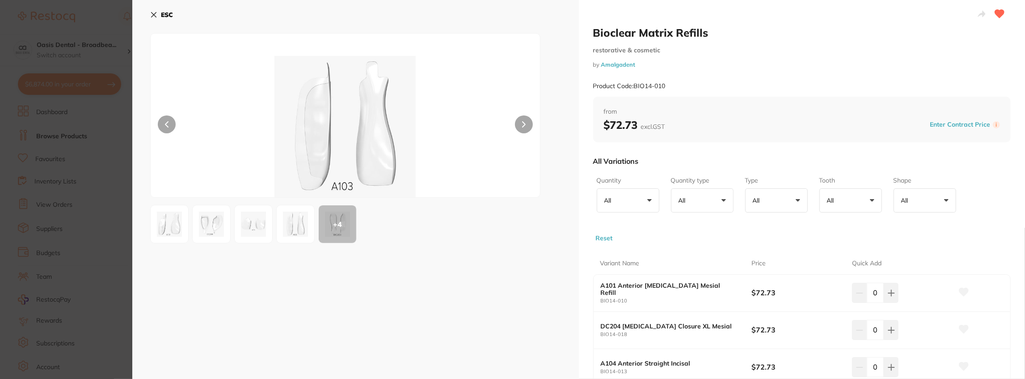
click at [153, 14] on icon at bounding box center [154, 15] width 5 height 5
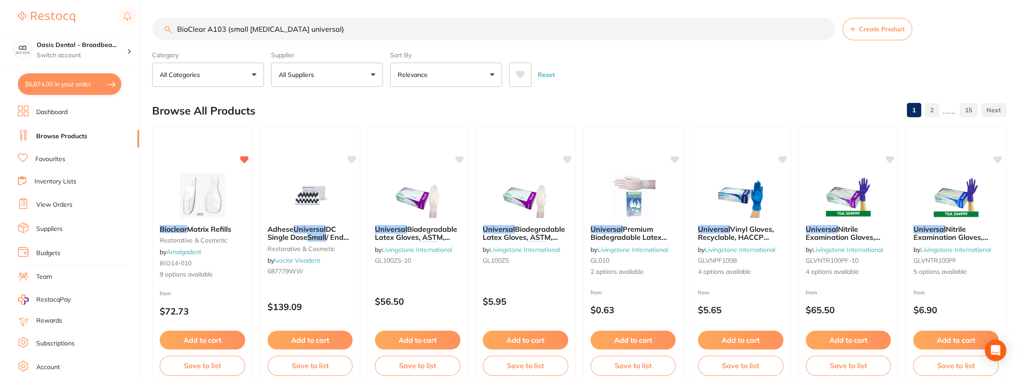
drag, startPoint x: 311, startPoint y: 29, endPoint x: 80, endPoint y: -6, distance: 233.9
click at [80, 0] on html "$6,874.00 Oasis Dental - Broadbea... Switch account Oasis Dental - Broadbeach $…" at bounding box center [512, 189] width 1024 height 379
paste input "Exaclear (2 cartridges"
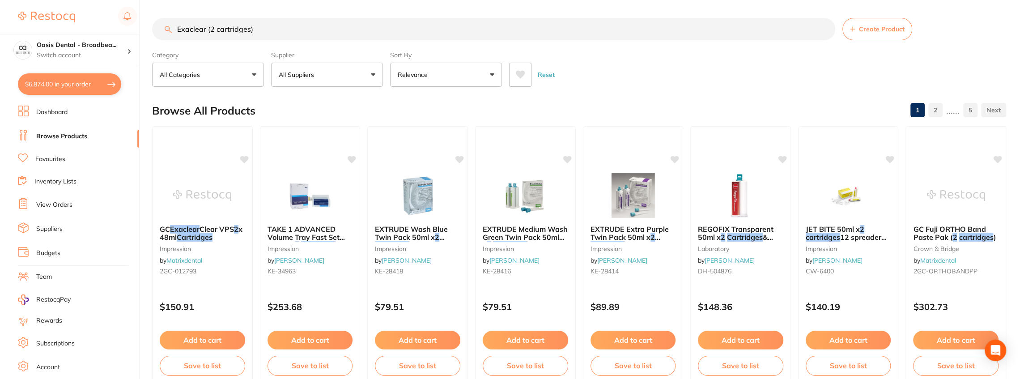
click at [271, 27] on input "Exaclear (2 cartridges)" at bounding box center [493, 29] width 683 height 22
drag, startPoint x: 206, startPoint y: 29, endPoint x: 301, endPoint y: 30, distance: 94.4
click at [301, 30] on input "Exaclear (2 cartridges)" at bounding box center [493, 29] width 683 height 22
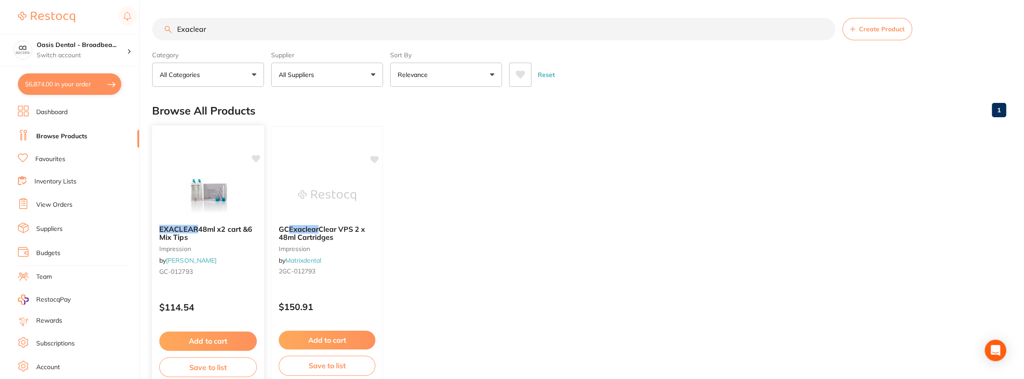
type input "Exaclear"
click at [255, 157] on icon at bounding box center [256, 159] width 8 height 8
click at [257, 156] on icon at bounding box center [256, 159] width 8 height 8
click at [208, 339] on button "Add to cart" at bounding box center [207, 340] width 97 height 19
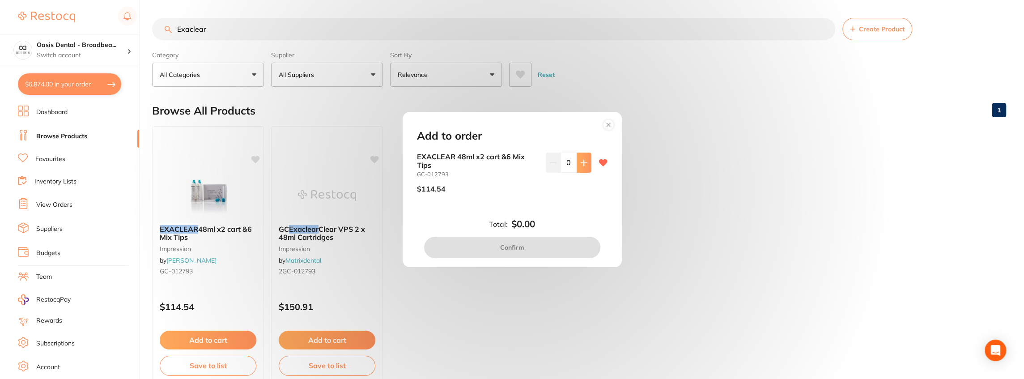
click at [580, 161] on icon at bounding box center [583, 162] width 7 height 7
type input "1"
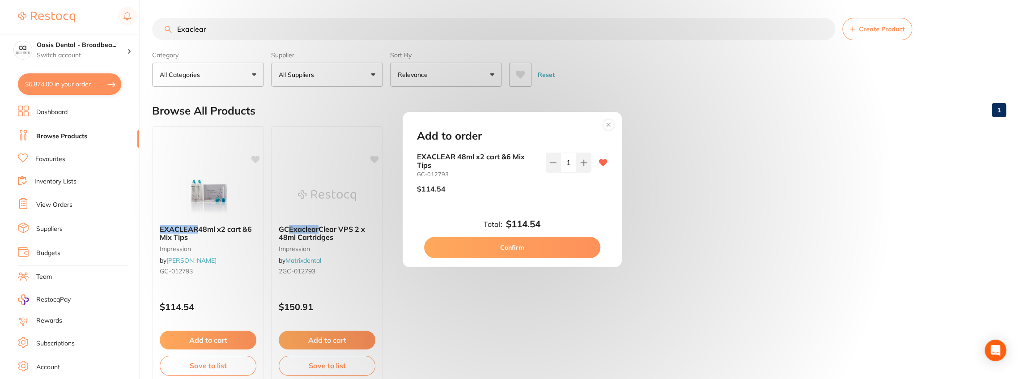
click at [519, 248] on button "Confirm" at bounding box center [512, 247] width 176 height 21
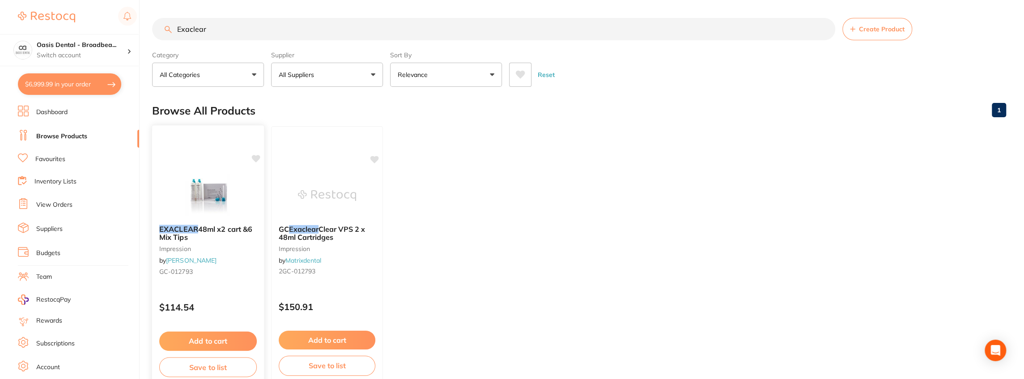
click at [257, 155] on icon at bounding box center [256, 159] width 8 height 8
click at [218, 226] on span "48ml x2 cart &6 Mix Tips" at bounding box center [205, 232] width 93 height 17
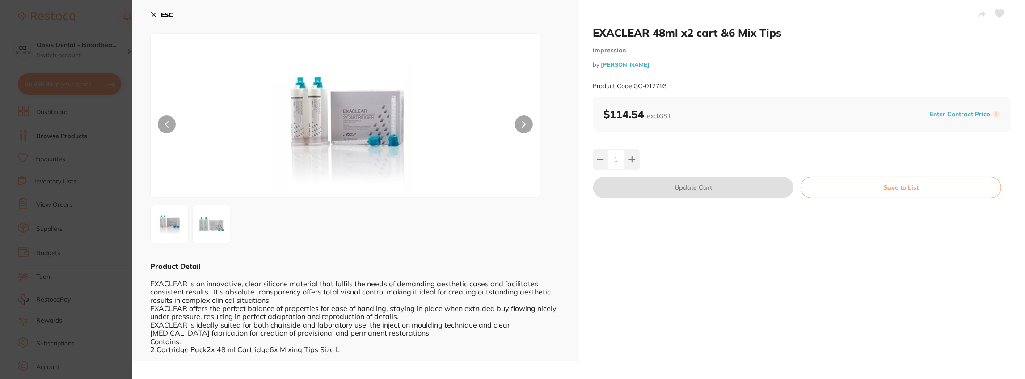
click at [995, 12] on icon at bounding box center [999, 14] width 9 height 8
click at [155, 14] on icon at bounding box center [154, 15] width 5 height 5
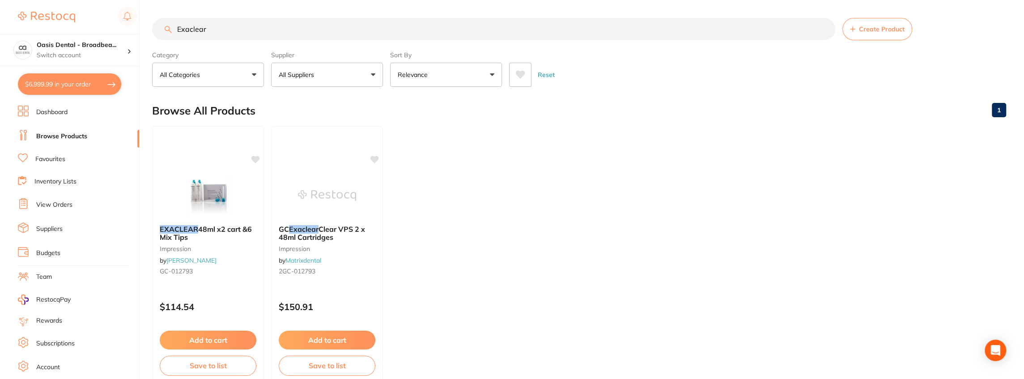
drag, startPoint x: 241, startPoint y: 25, endPoint x: 96, endPoint y: 19, distance: 145.5
click at [96, 19] on div "$6,999.99 Oasis Dental - Broadbea... Switch account Oasis Dental - Broadbeach $…" at bounding box center [512, 189] width 1024 height 379
type input "K"
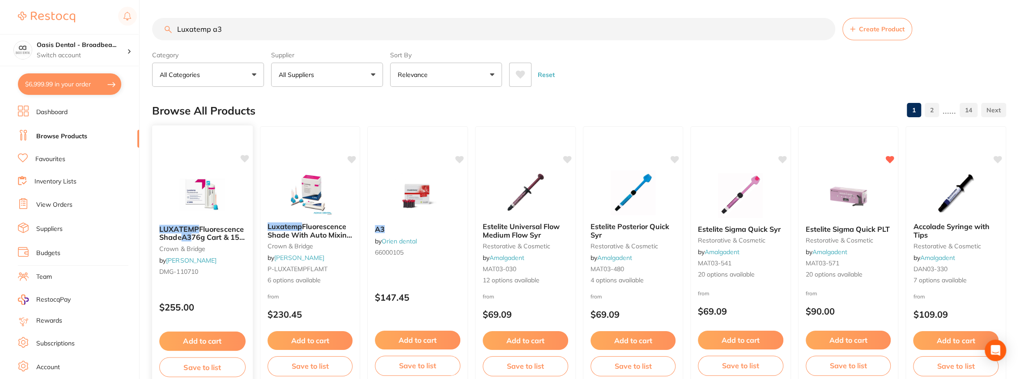
type input "Luxatemp a3"
click at [211, 235] on span "76g Cart & 15 Mixing Tips" at bounding box center [201, 241] width 85 height 17
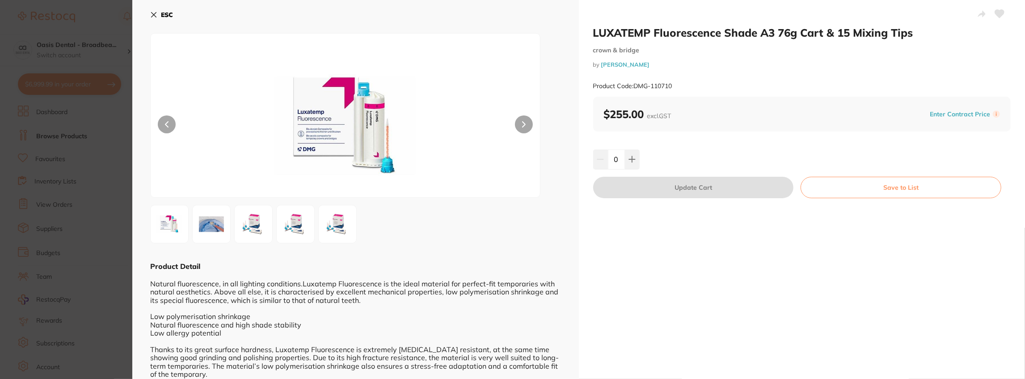
click at [997, 13] on icon at bounding box center [999, 14] width 9 height 8
click at [635, 151] on button at bounding box center [632, 159] width 15 height 20
type input "1"
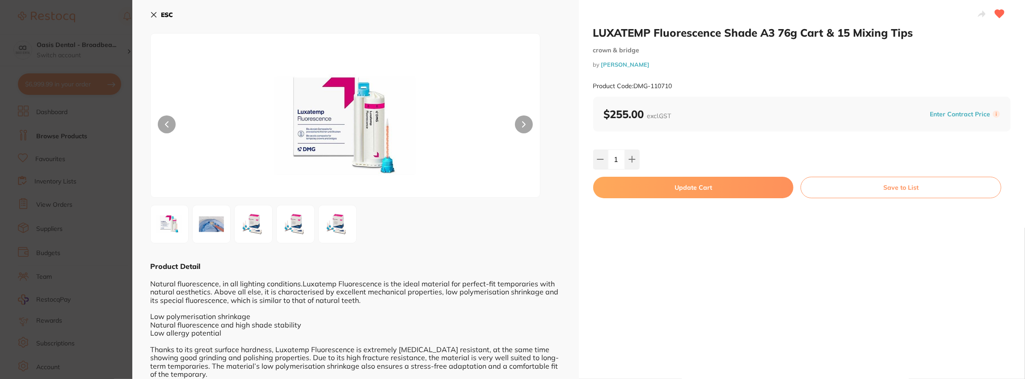
click at [666, 186] on button "Update Cart" at bounding box center [693, 187] width 201 height 21
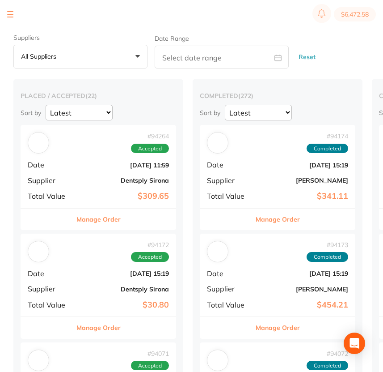
type input "7"
type input "5"
type input "2"
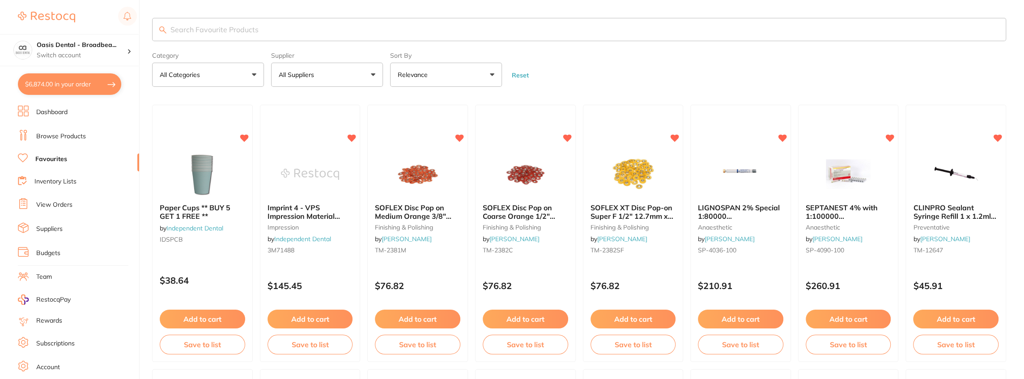
click at [207, 35] on input "search" at bounding box center [579, 29] width 854 height 23
paste input "BioClear A103 (small [MEDICAL_DATA] universal)"
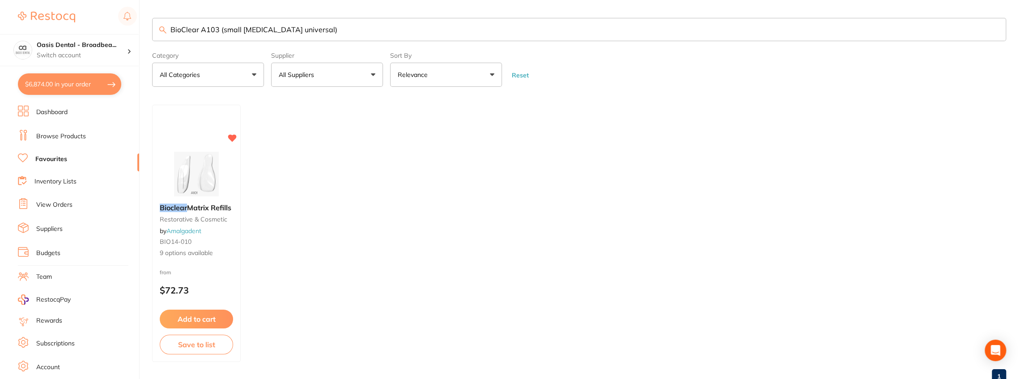
type input "BioClear A103 (small [MEDICAL_DATA] universal)"
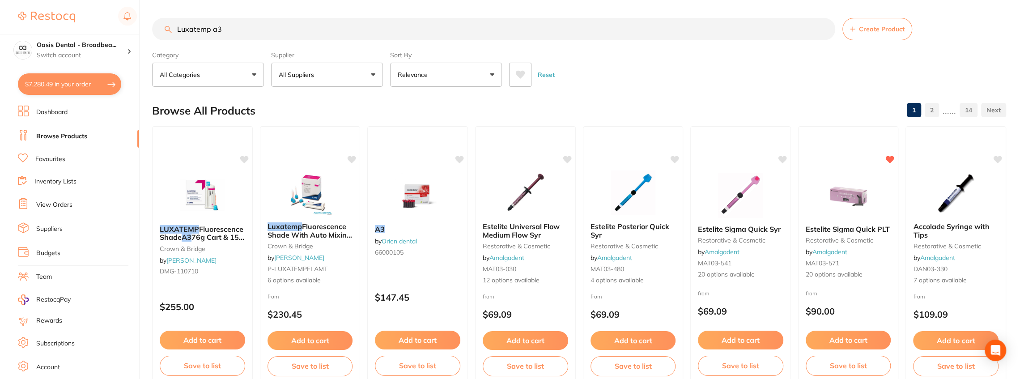
click at [262, 32] on input "Luxatemp a3" at bounding box center [493, 29] width 683 height 22
drag, startPoint x: 260, startPoint y: 30, endPoint x: 65, endPoint y: -1, distance: 197.5
click at [65, 0] on html "$7,280.49 Oasis Dental - Broadbea... Switch account Oasis Dental - Broadbeach $…" at bounding box center [512, 189] width 1024 height 379
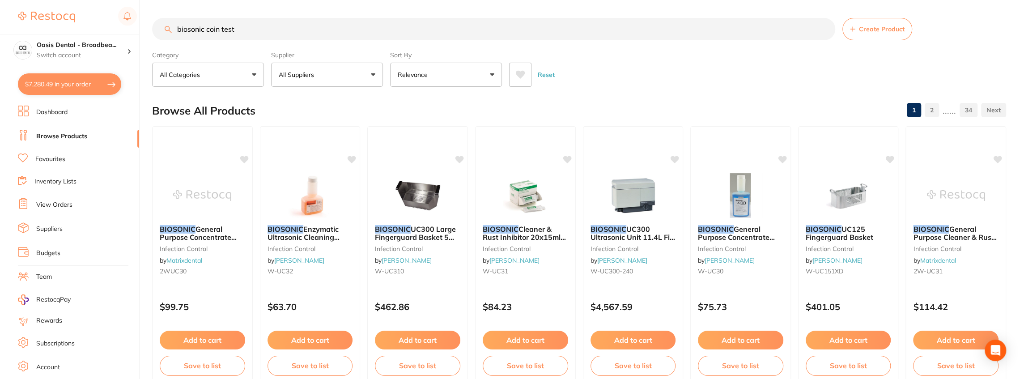
type input "biosonic coin test"
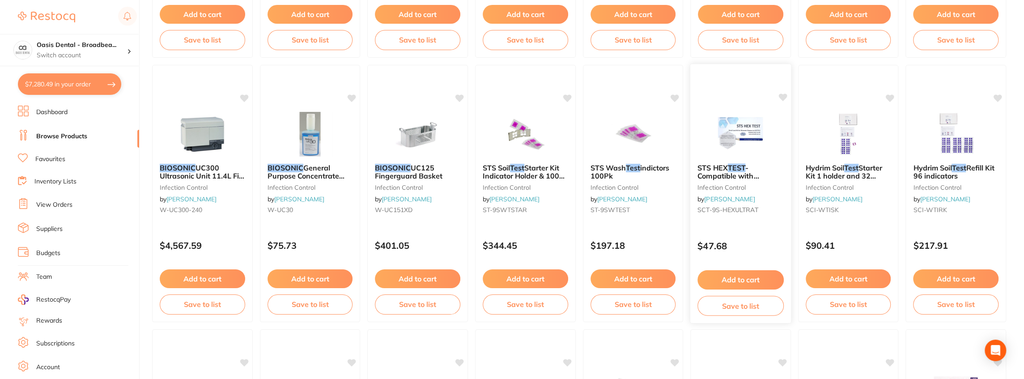
scroll to position [861, 0]
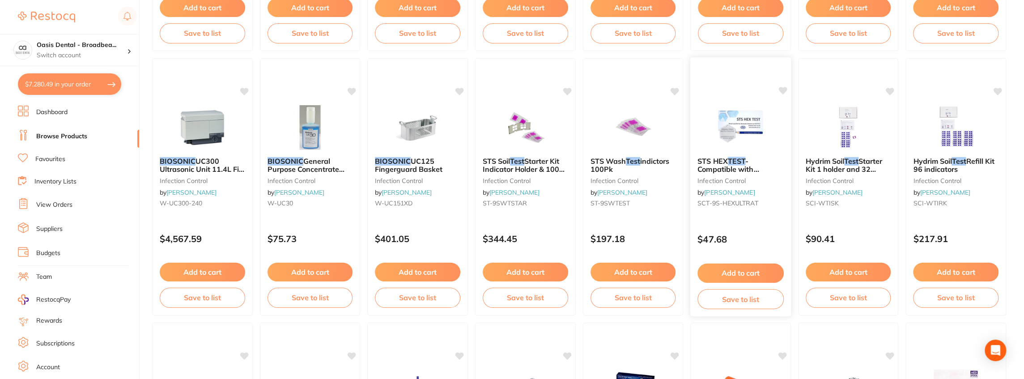
click at [783, 90] on icon at bounding box center [782, 91] width 8 height 8
click at [731, 135] on img at bounding box center [740, 126] width 59 height 45
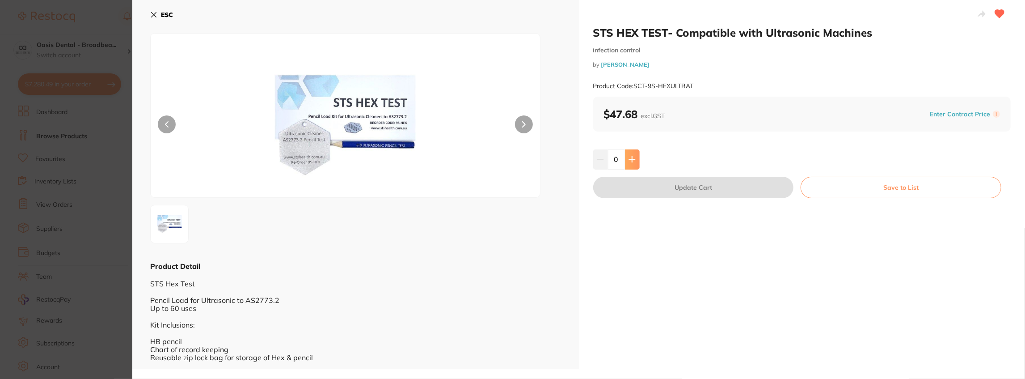
click at [632, 157] on icon at bounding box center [632, 159] width 7 height 7
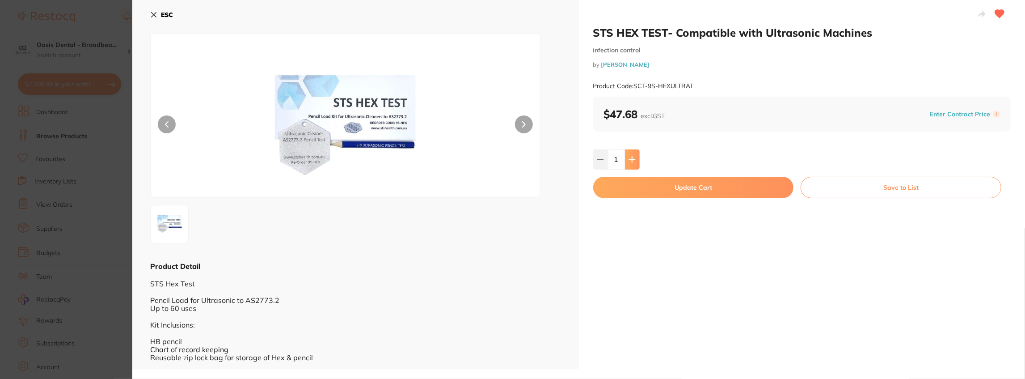
click at [632, 157] on icon at bounding box center [632, 159] width 7 height 7
type input "2"
click at [654, 189] on button "Update Cart" at bounding box center [693, 187] width 201 height 21
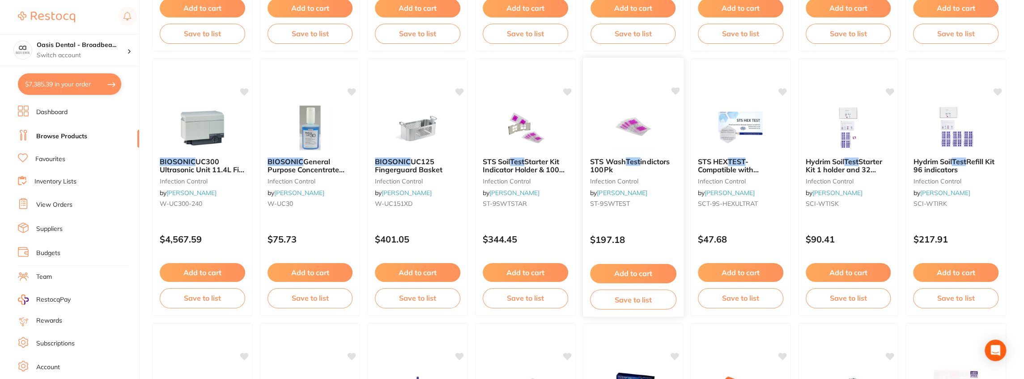
scroll to position [861, 0]
click at [639, 127] on img at bounding box center [632, 126] width 59 height 45
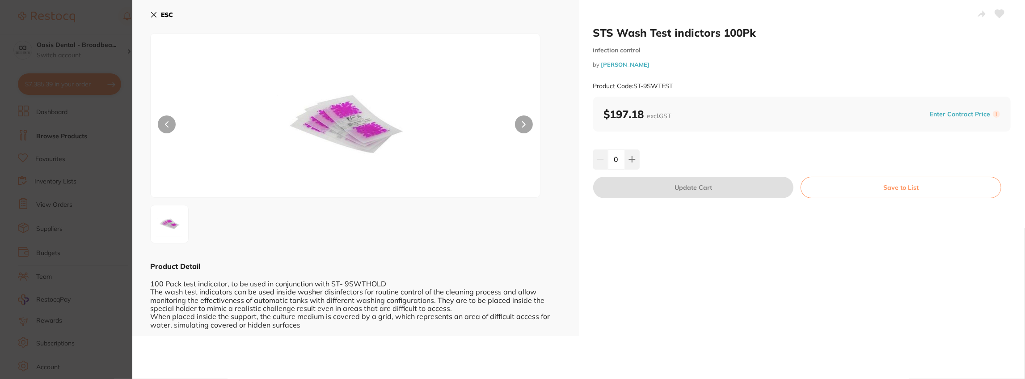
click at [153, 14] on icon at bounding box center [154, 15] width 5 height 5
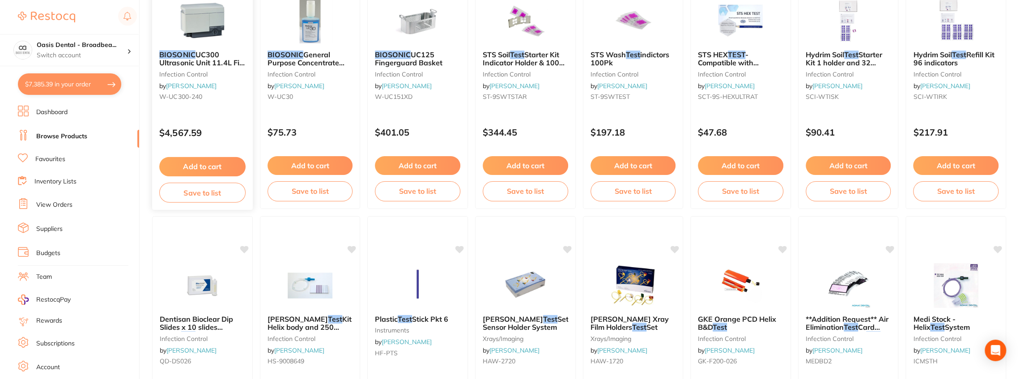
scroll to position [861, 0]
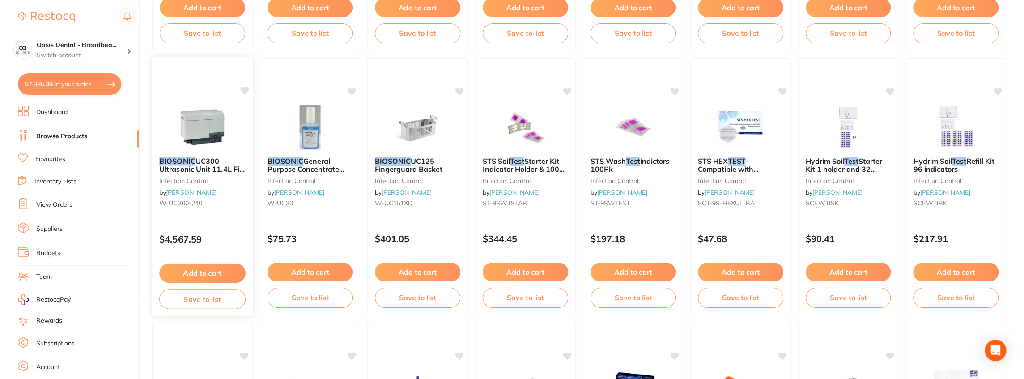
click at [241, 89] on icon at bounding box center [244, 91] width 8 height 8
click at [194, 121] on img at bounding box center [202, 126] width 59 height 45
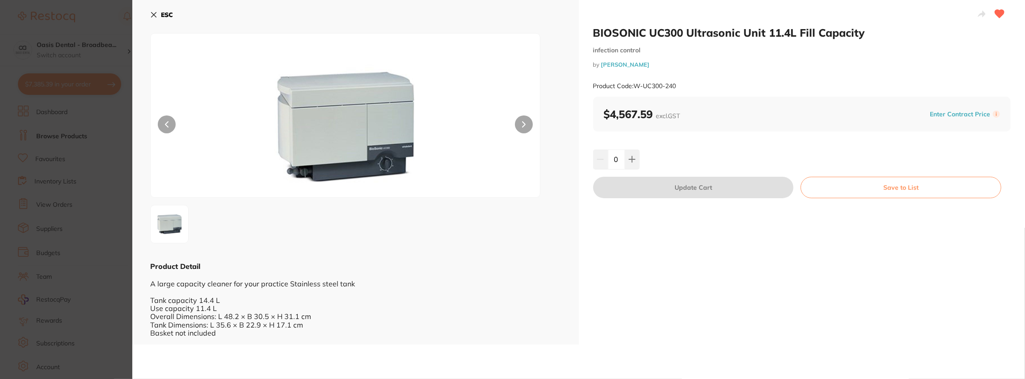
click at [528, 35] on div at bounding box center [345, 115] width 390 height 165
click at [152, 13] on icon at bounding box center [154, 15] width 5 height 5
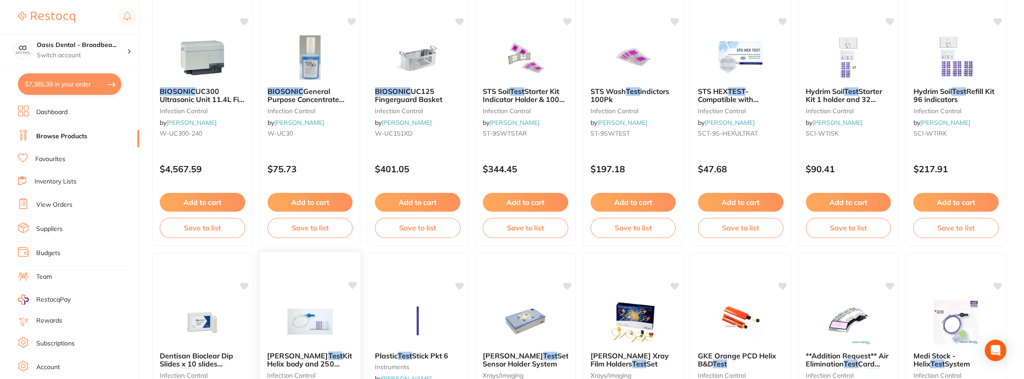
scroll to position [801, 0]
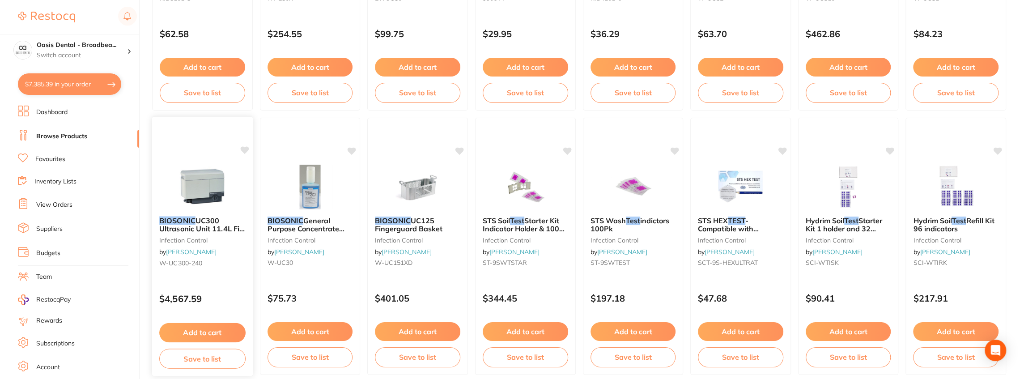
click at [201, 181] on img at bounding box center [202, 186] width 59 height 45
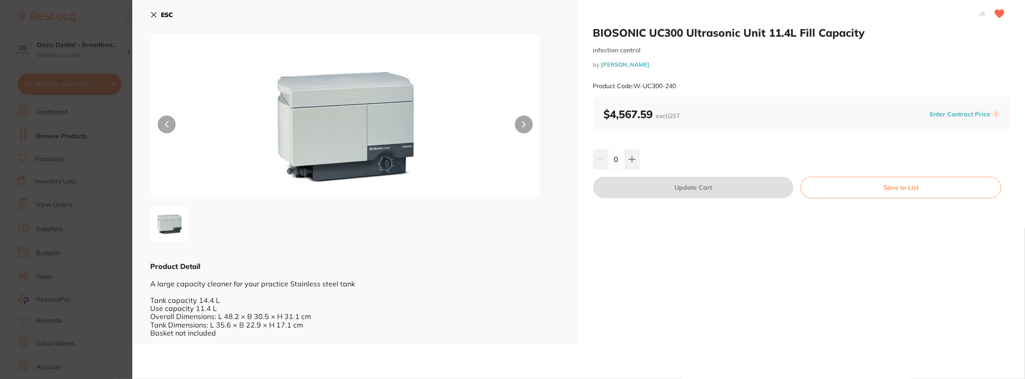
click at [772, 62] on small "by [PERSON_NAME]" at bounding box center [802, 64] width 418 height 7
click at [154, 16] on icon at bounding box center [154, 15] width 5 height 5
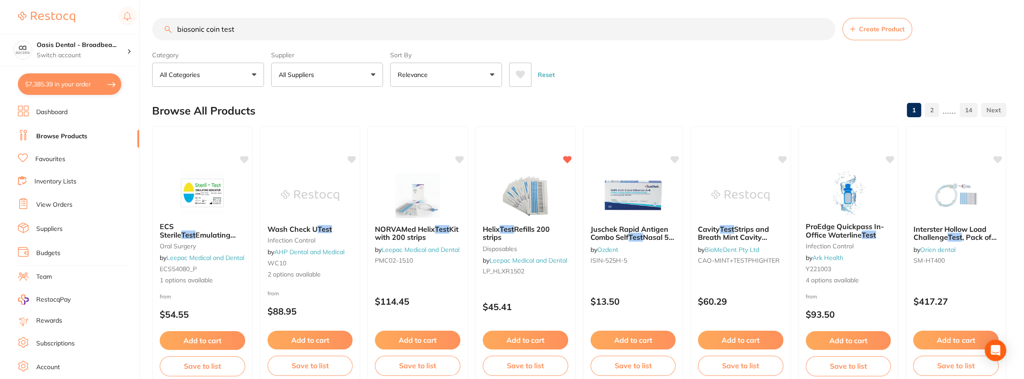
click at [337, 30] on input "biosonic coin test" at bounding box center [493, 29] width 683 height 22
drag, startPoint x: 337, startPoint y: 30, endPoint x: 65, endPoint y: 29, distance: 271.9
click at [65, 29] on div "$7,385.39 Oasis Dental - Broadbea... Switch account Oasis Dental - Broadbeach $…" at bounding box center [512, 189] width 1024 height 379
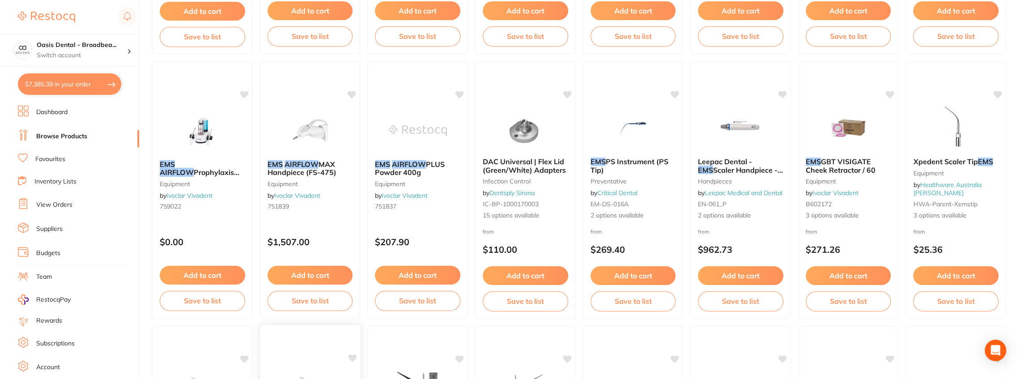
scroll to position [328, 0]
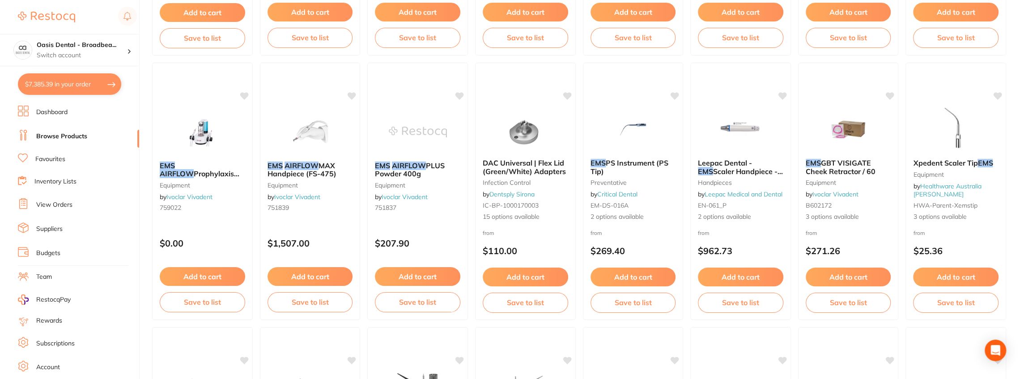
type input "ems airflow"
click at [79, 80] on button "$7,385.39 in your order" at bounding box center [69, 83] width 103 height 21
checkbox input "true"
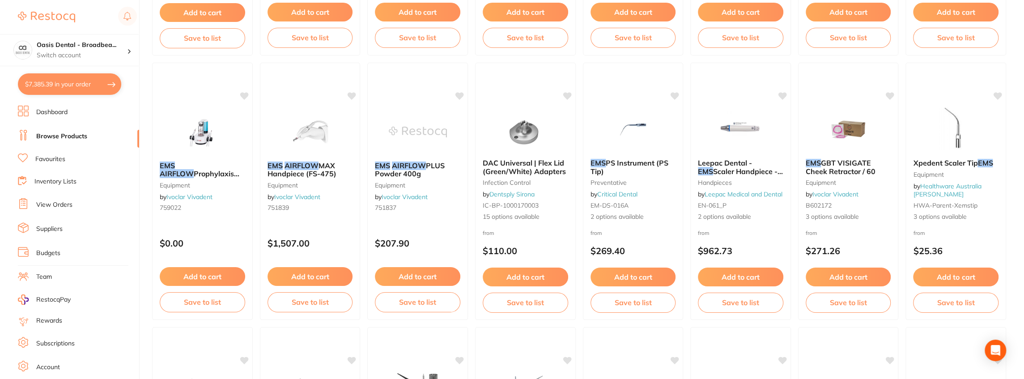
checkbox input "true"
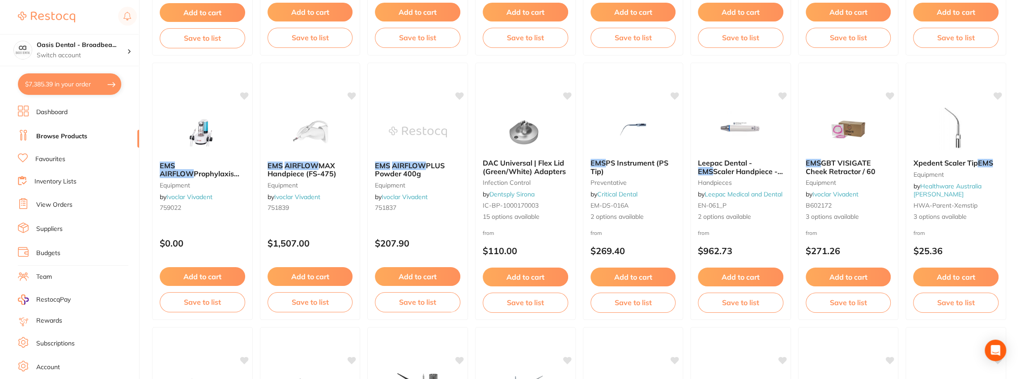
checkbox input "true"
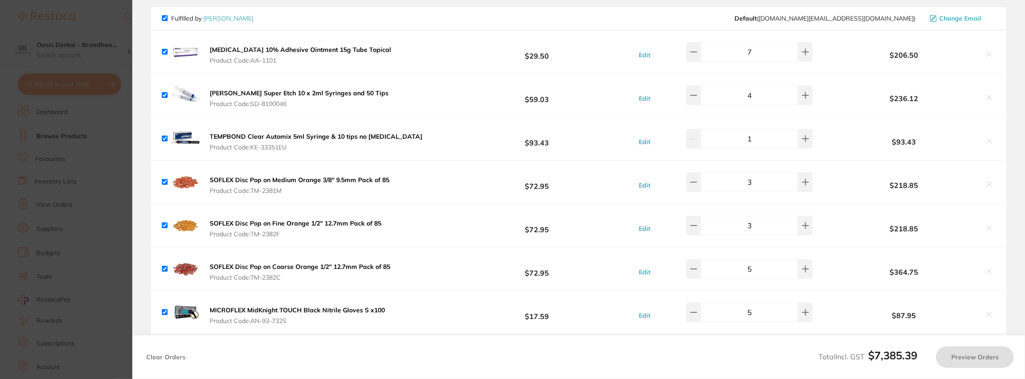
scroll to position [89, 0]
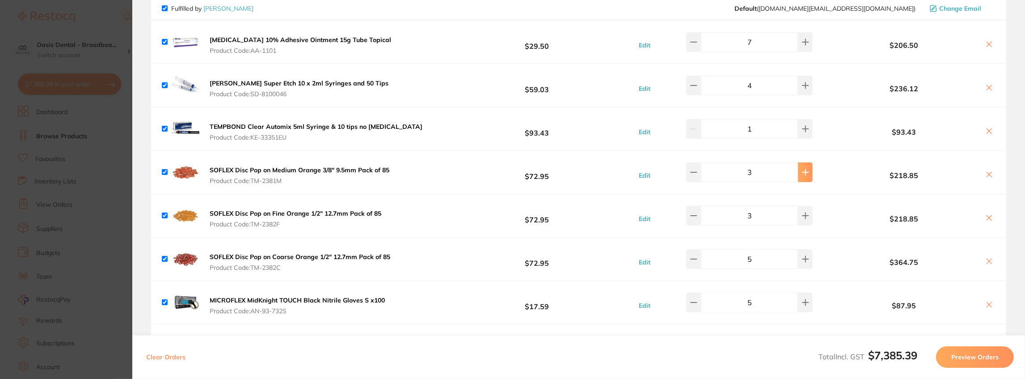
click at [802, 175] on icon at bounding box center [805, 172] width 7 height 7
type input "4"
click at [802, 211] on button at bounding box center [805, 216] width 15 height 20
type input "4"
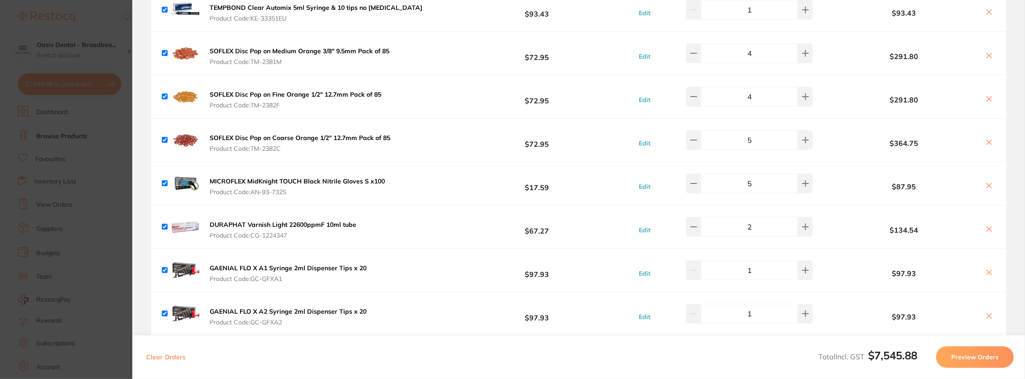
scroll to position [0, 0]
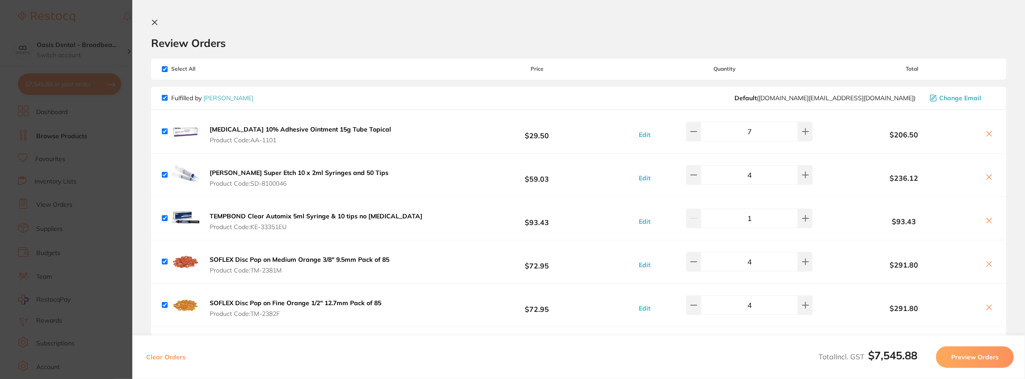
click at [156, 23] on icon at bounding box center [154, 22] width 7 height 7
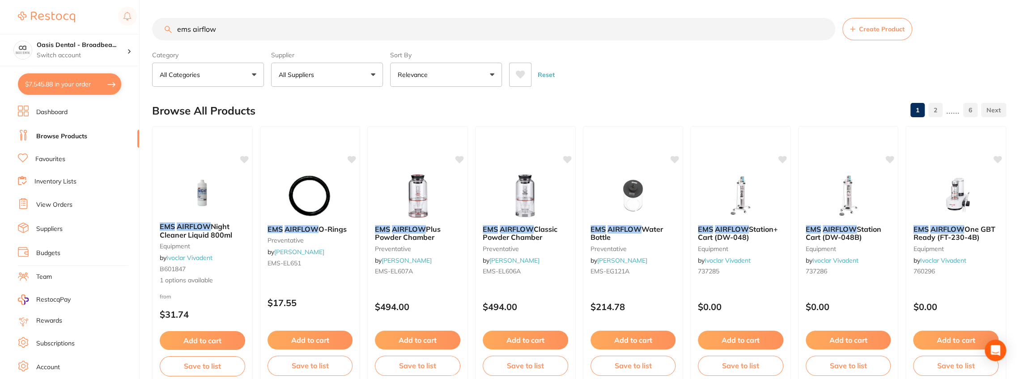
drag, startPoint x: 241, startPoint y: 24, endPoint x: 174, endPoint y: 34, distance: 68.8
click at [174, 34] on input "ems airflow" at bounding box center [493, 29] width 683 height 22
type input "surgical suction"
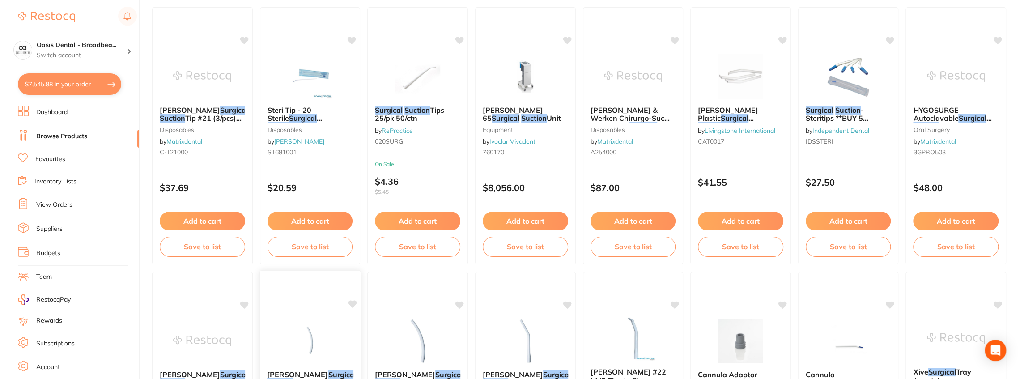
scroll to position [298, 0]
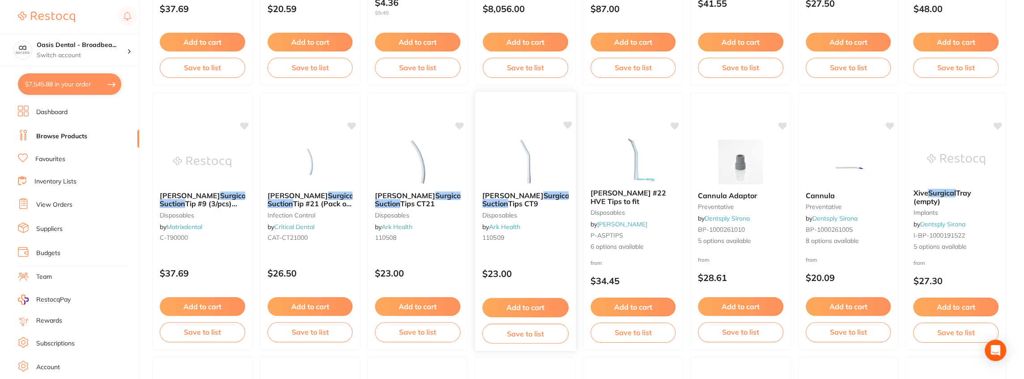
click at [569, 122] on icon at bounding box center [567, 125] width 8 height 8
click at [529, 309] on button "Add to cart" at bounding box center [525, 307] width 86 height 19
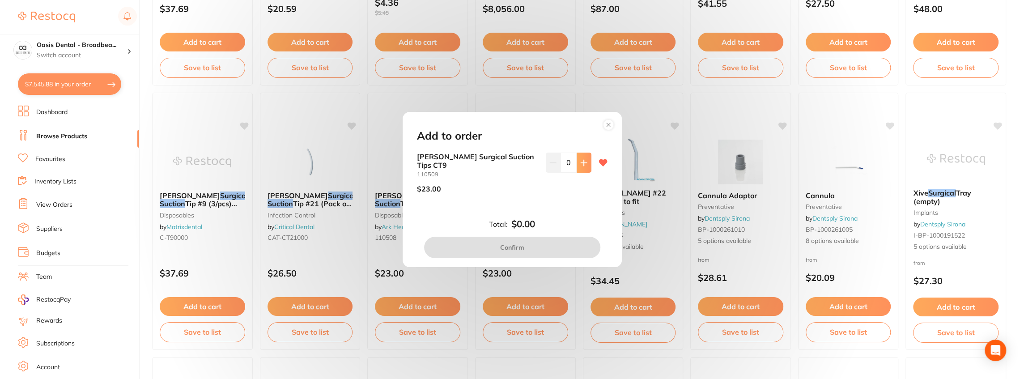
click at [579, 171] on button at bounding box center [583, 162] width 15 height 20
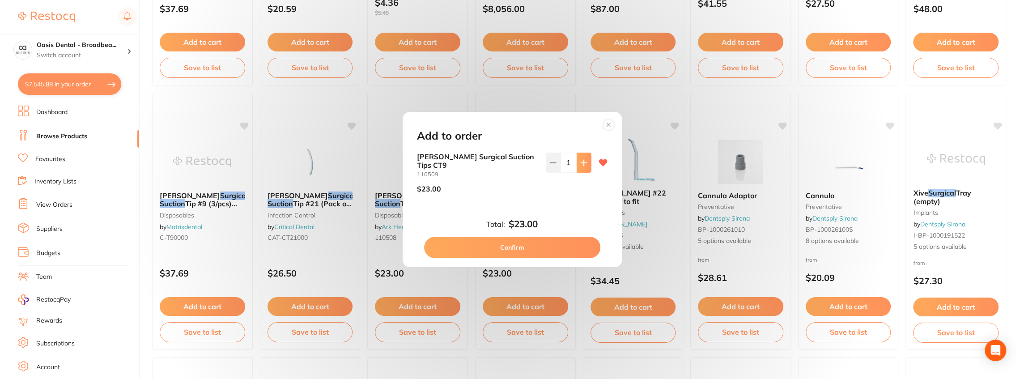
click at [579, 171] on button at bounding box center [583, 162] width 15 height 20
type input "2"
click at [526, 243] on button "Confirm" at bounding box center [512, 247] width 176 height 21
checkbox input "false"
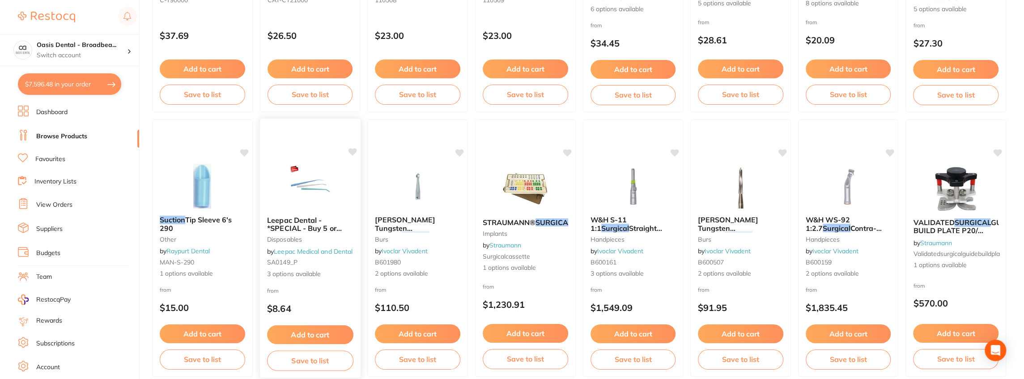
scroll to position [537, 0]
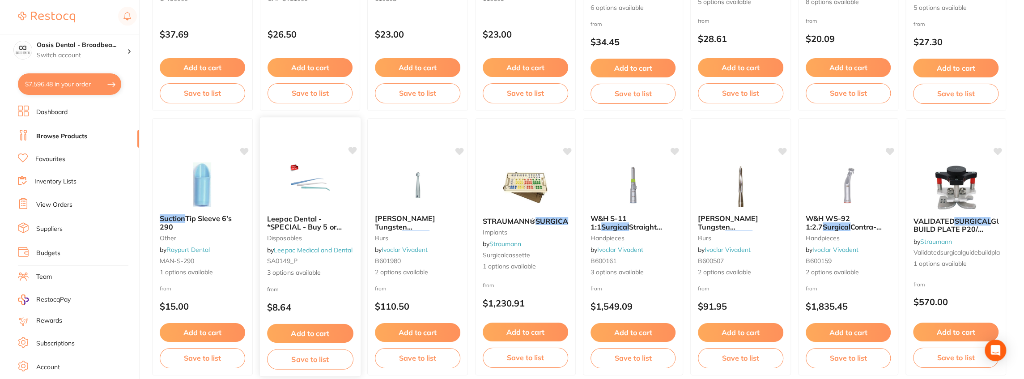
click at [353, 147] on icon at bounding box center [352, 151] width 8 height 8
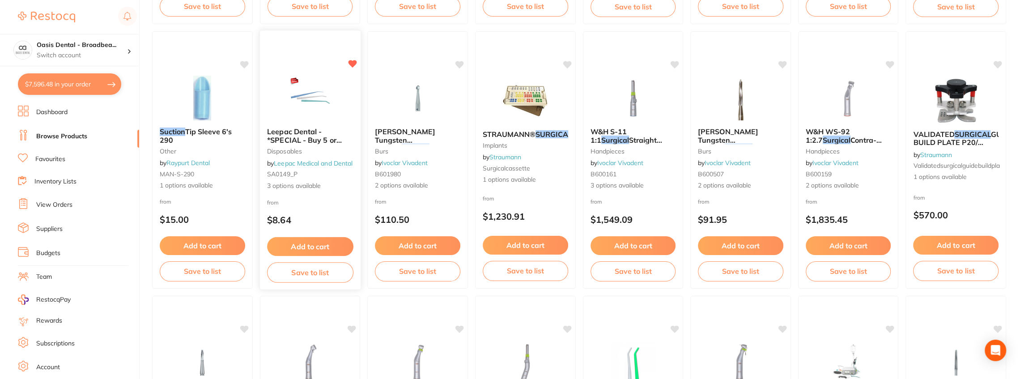
scroll to position [626, 0]
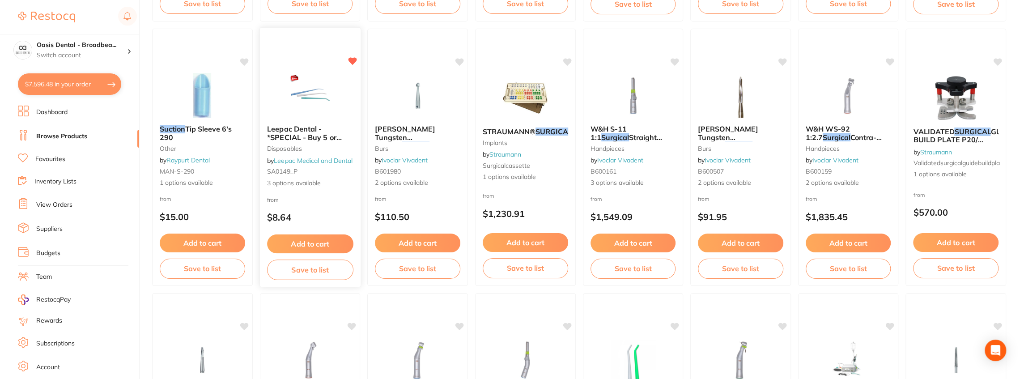
click at [317, 245] on button "Add to cart" at bounding box center [310, 243] width 86 height 19
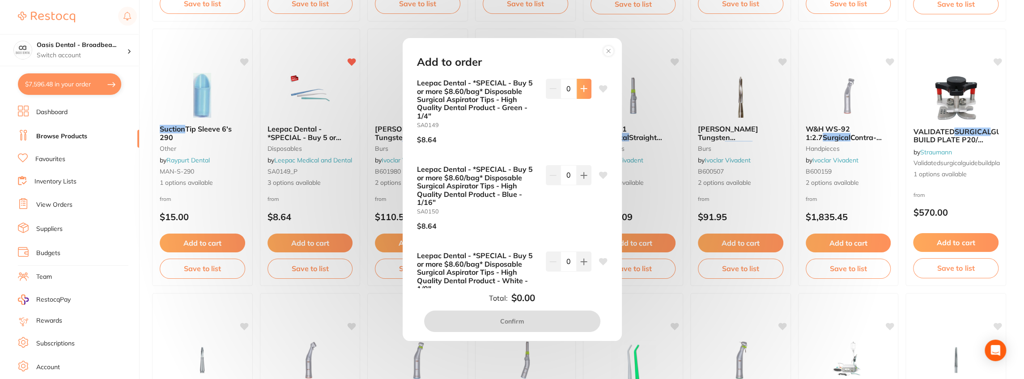
click at [584, 89] on icon at bounding box center [583, 88] width 7 height 7
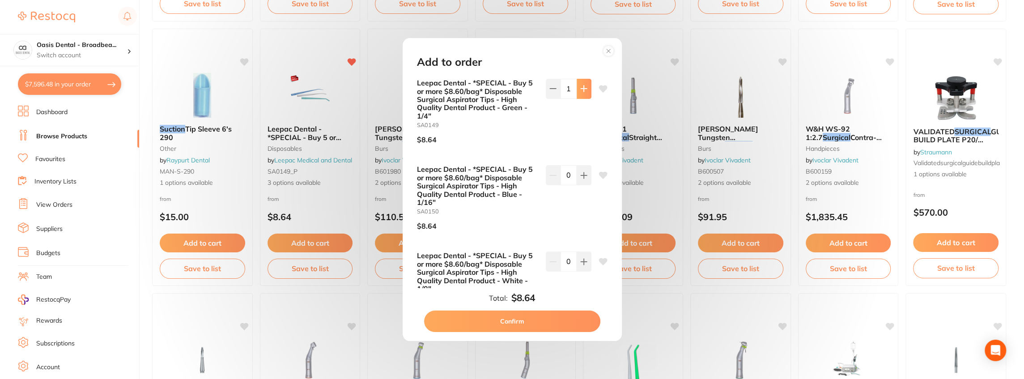
click at [584, 89] on icon at bounding box center [583, 88] width 7 height 7
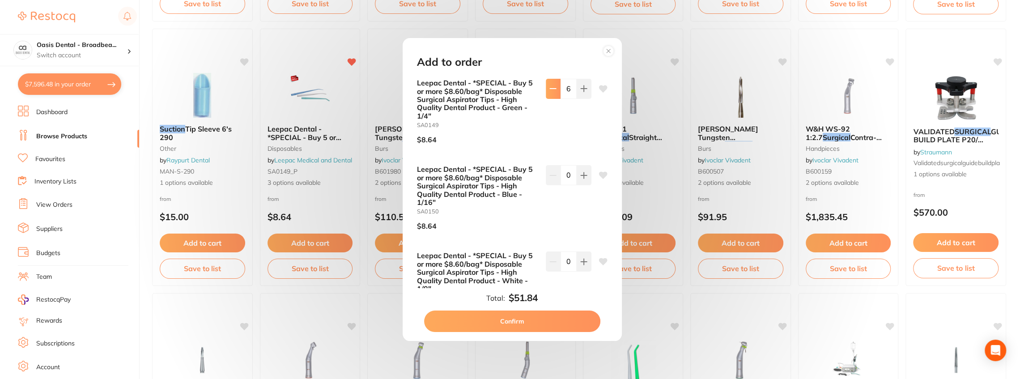
click at [549, 90] on icon at bounding box center [552, 88] width 7 height 7
type input "5"
click at [513, 323] on button "Confirm" at bounding box center [512, 320] width 176 height 21
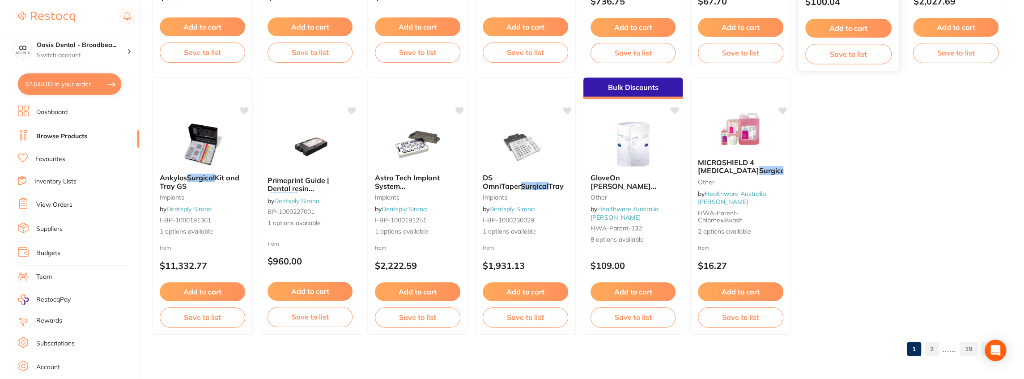
scroll to position [1636, 0]
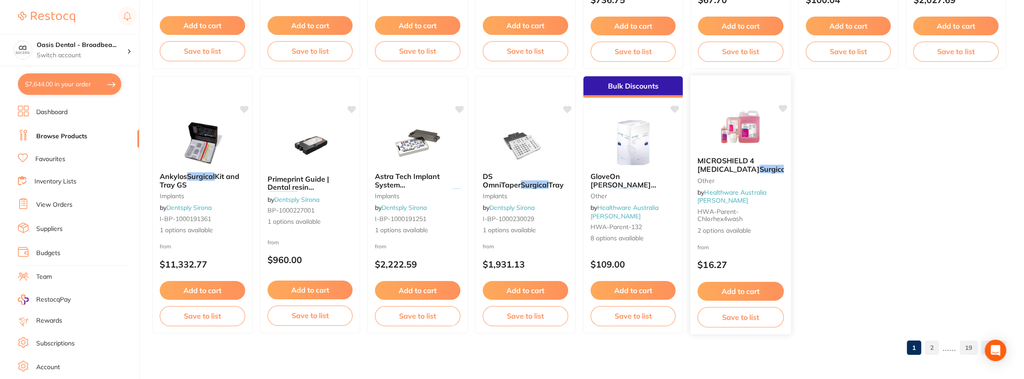
click at [782, 105] on icon at bounding box center [782, 109] width 8 height 8
click at [929, 343] on link "2" at bounding box center [931, 348] width 14 height 18
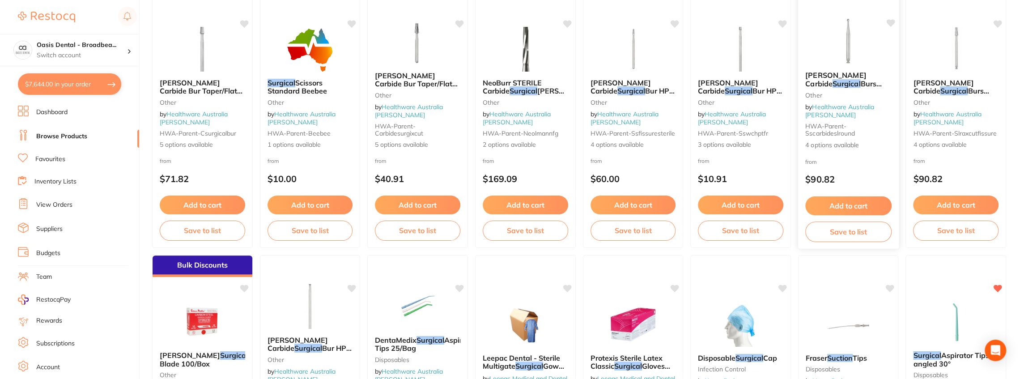
scroll to position [0, 0]
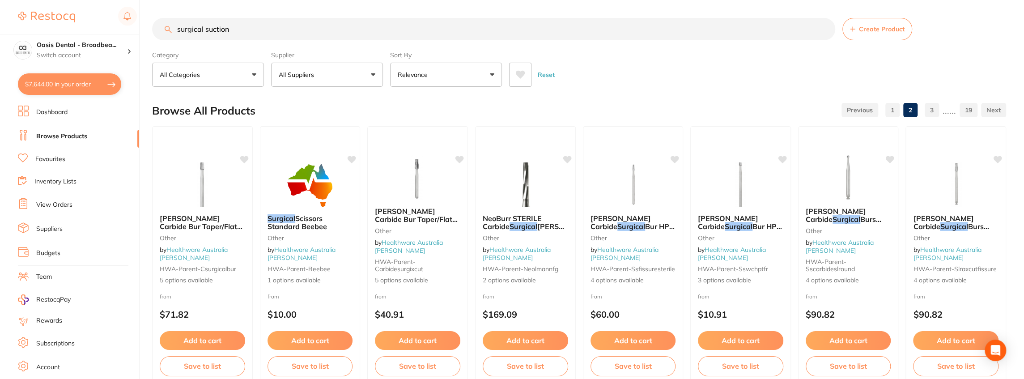
click at [936, 111] on link "3" at bounding box center [931, 110] width 14 height 18
